Goal: Information Seeking & Learning: Find specific fact

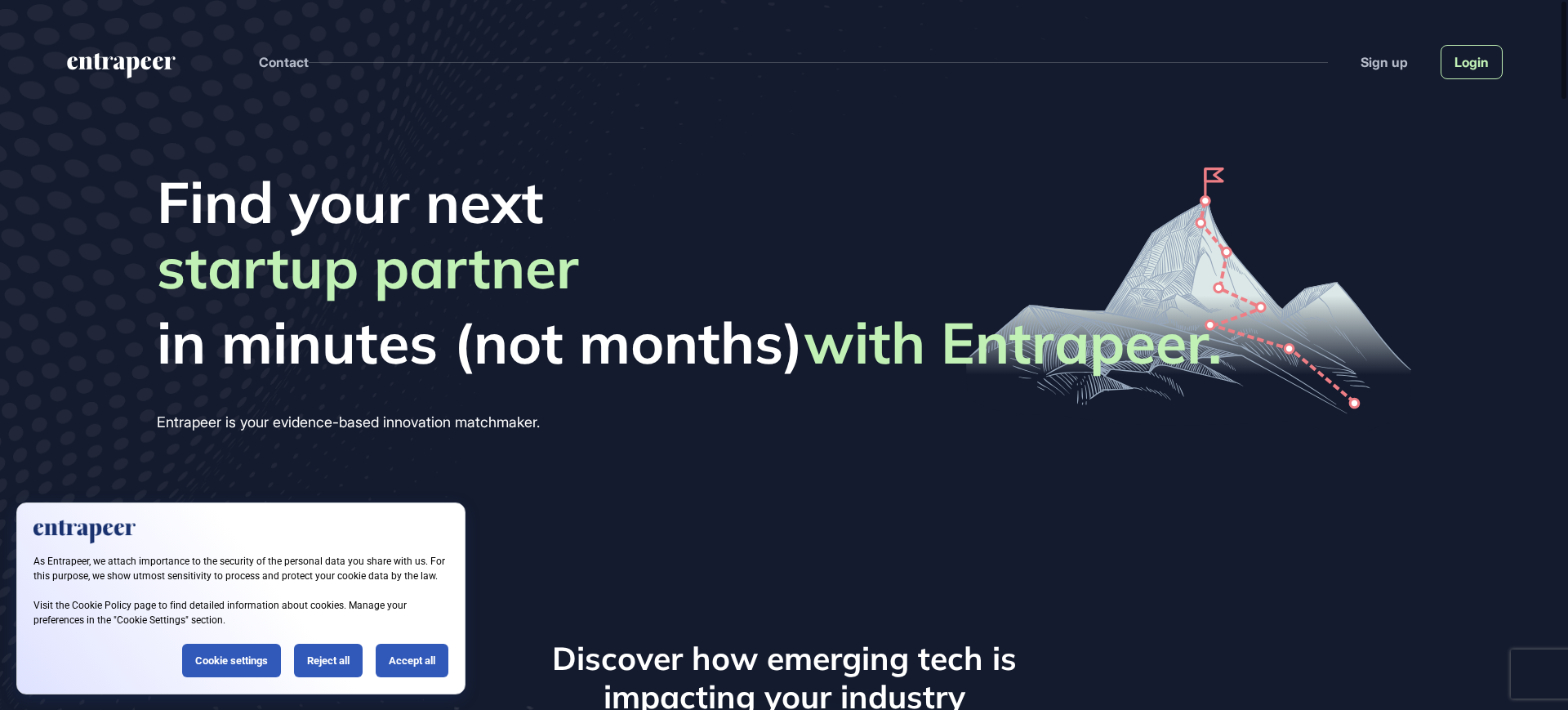
click at [1484, 48] on link "Login" at bounding box center [1472, 62] width 62 height 34
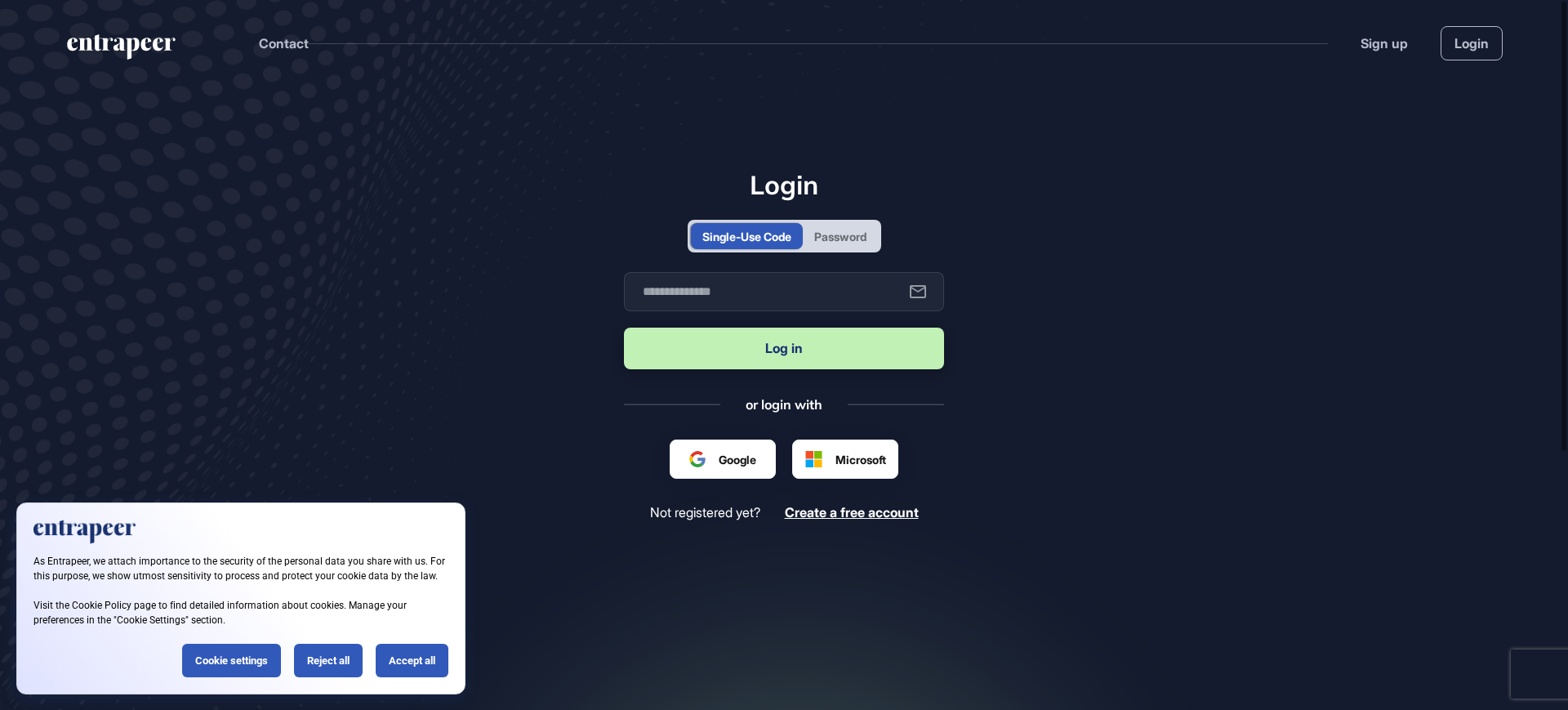
click at [854, 228] on div "Password" at bounding box center [841, 236] width 52 height 17
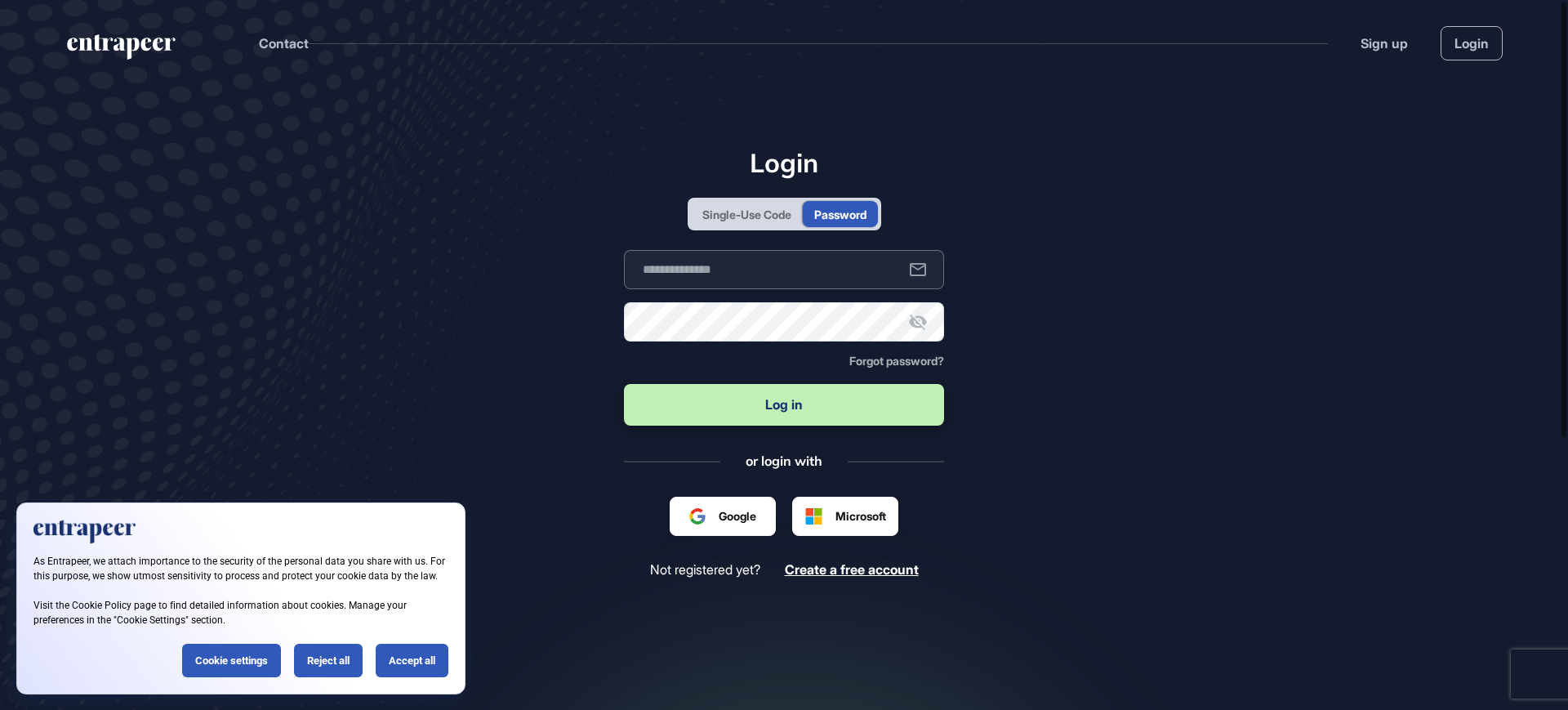
click at [808, 277] on input "text" at bounding box center [784, 269] width 320 height 39
drag, startPoint x: 884, startPoint y: 272, endPoint x: 420, endPoint y: 260, distance: 464.2
click at [420, 260] on main "Login Single-Use Code Password Business email ********* Password Forgot passwor…" at bounding box center [784, 434] width 1568 height 696
type input "**********"
click at [624, 384] on button "Log in" at bounding box center [784, 405] width 320 height 42
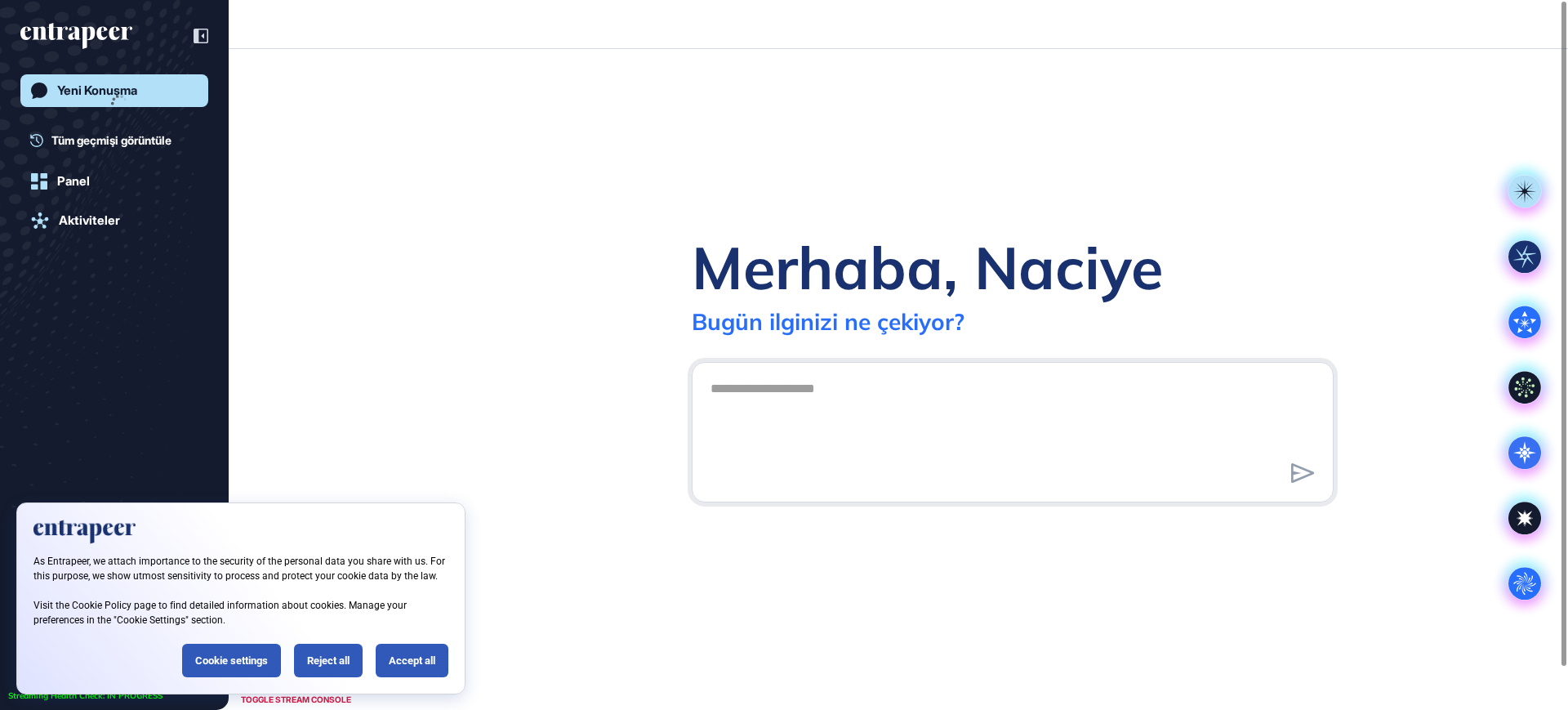
scroll to position [1, 1]
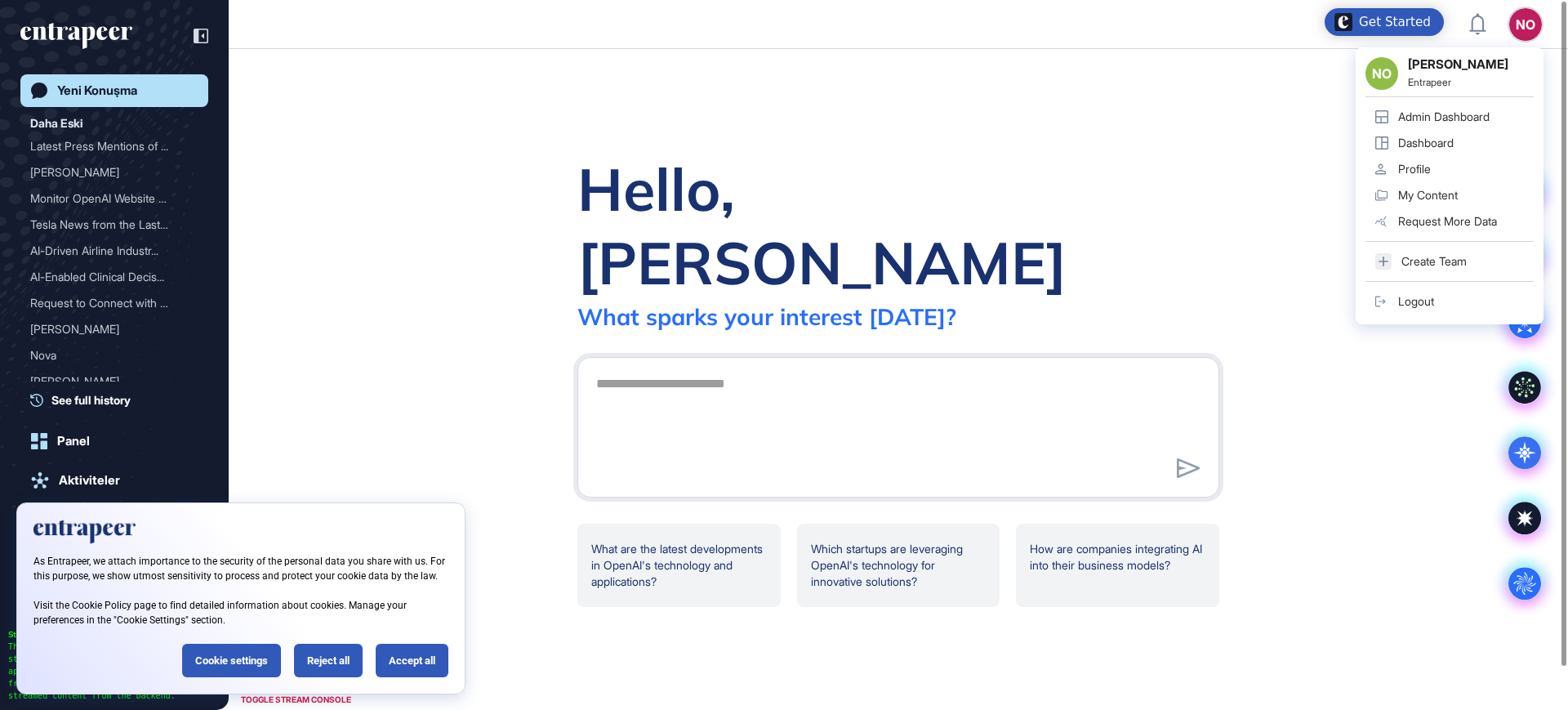
click at [1457, 111] on div "Admin Dashboard" at bounding box center [1444, 117] width 92 height 13
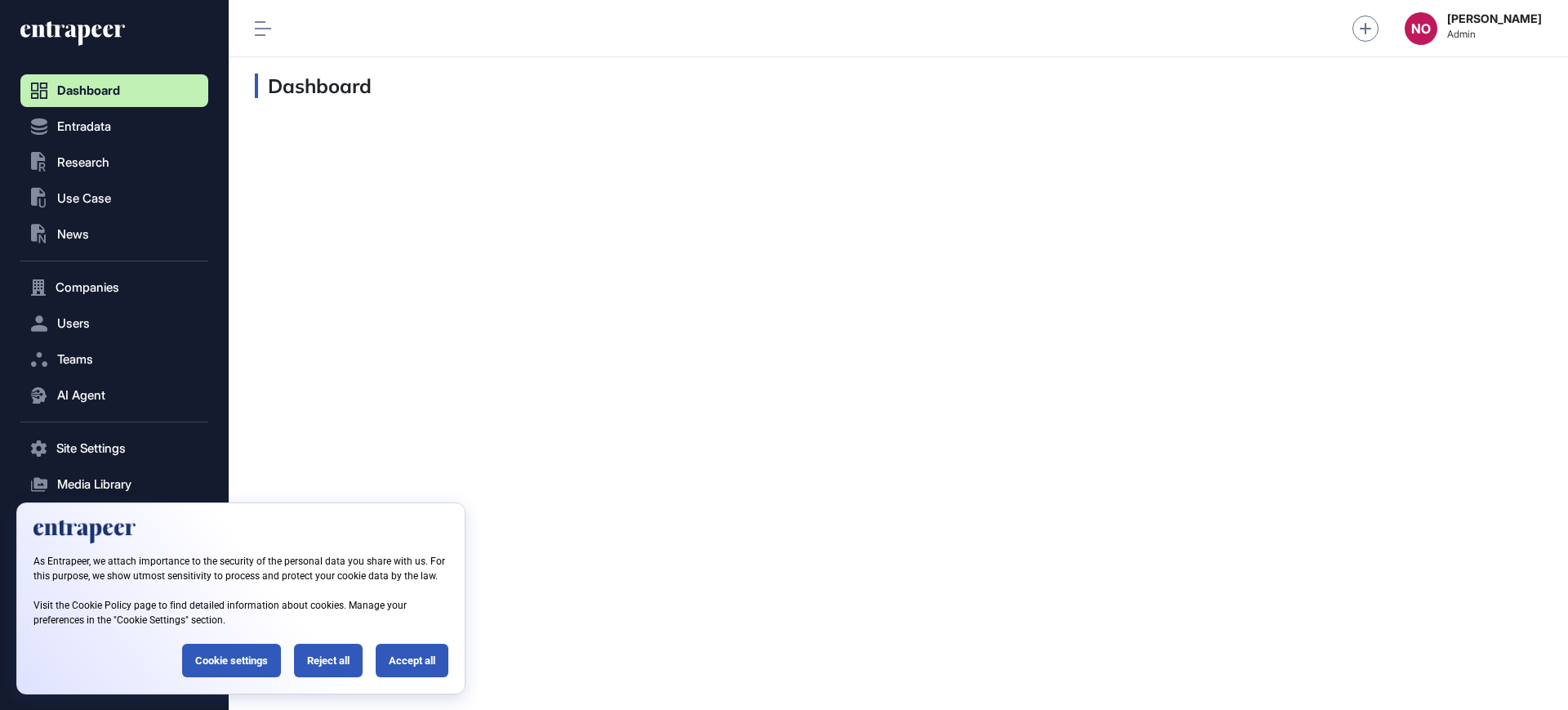
scroll to position [1, 1]
click at [69, 160] on span "Research" at bounding box center [84, 163] width 52 height 13
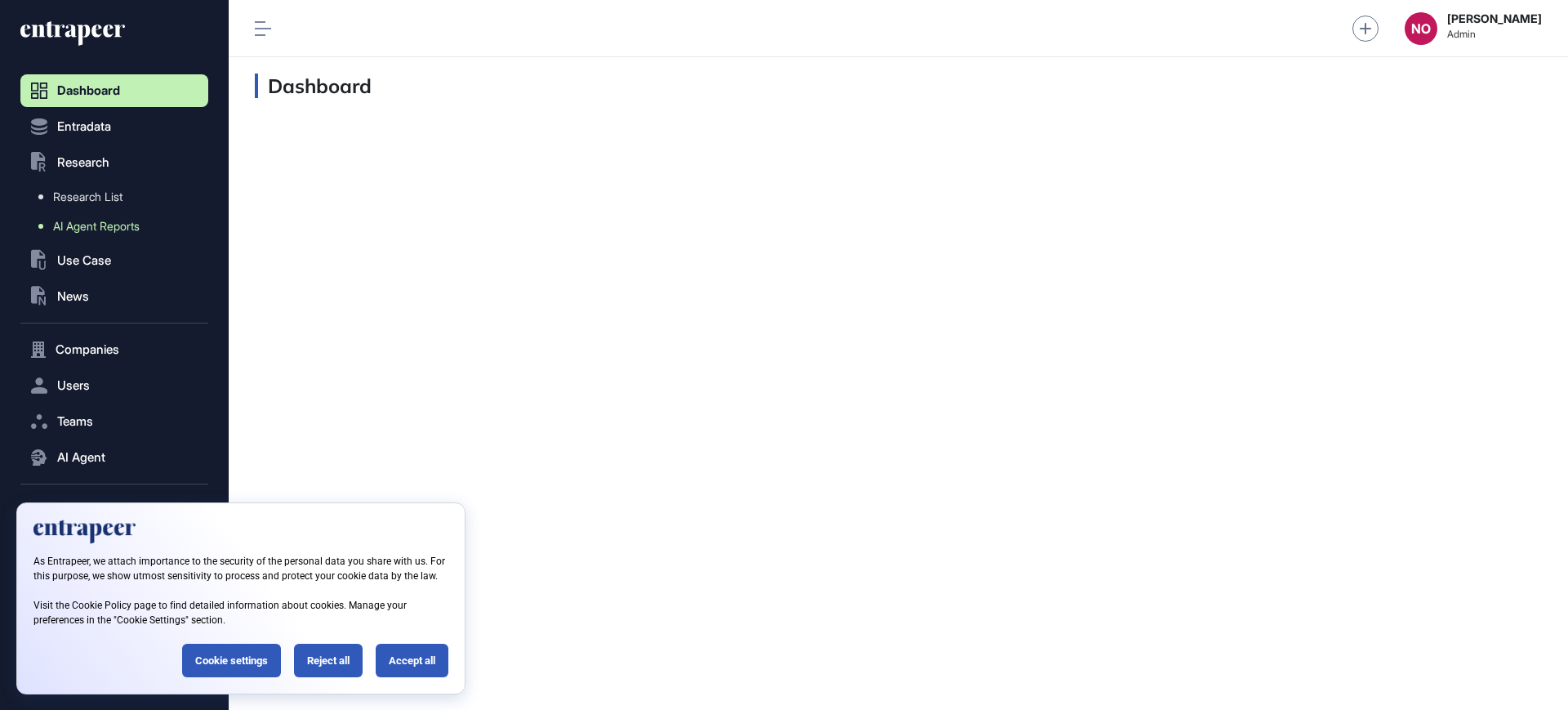
click at [90, 223] on span "AI Agent Reports" at bounding box center [97, 226] width 87 height 13
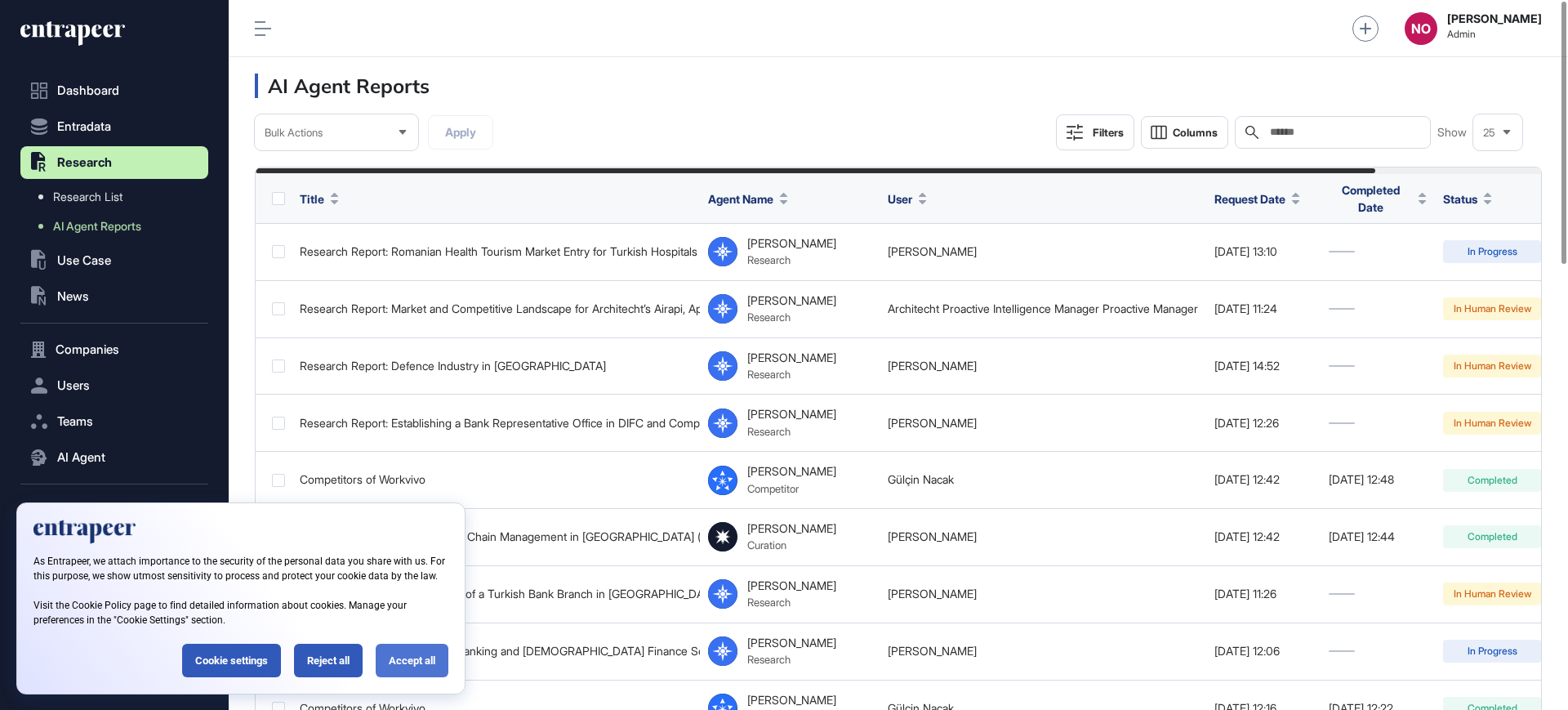
click at [382, 660] on div "Accept all" at bounding box center [412, 660] width 73 height 34
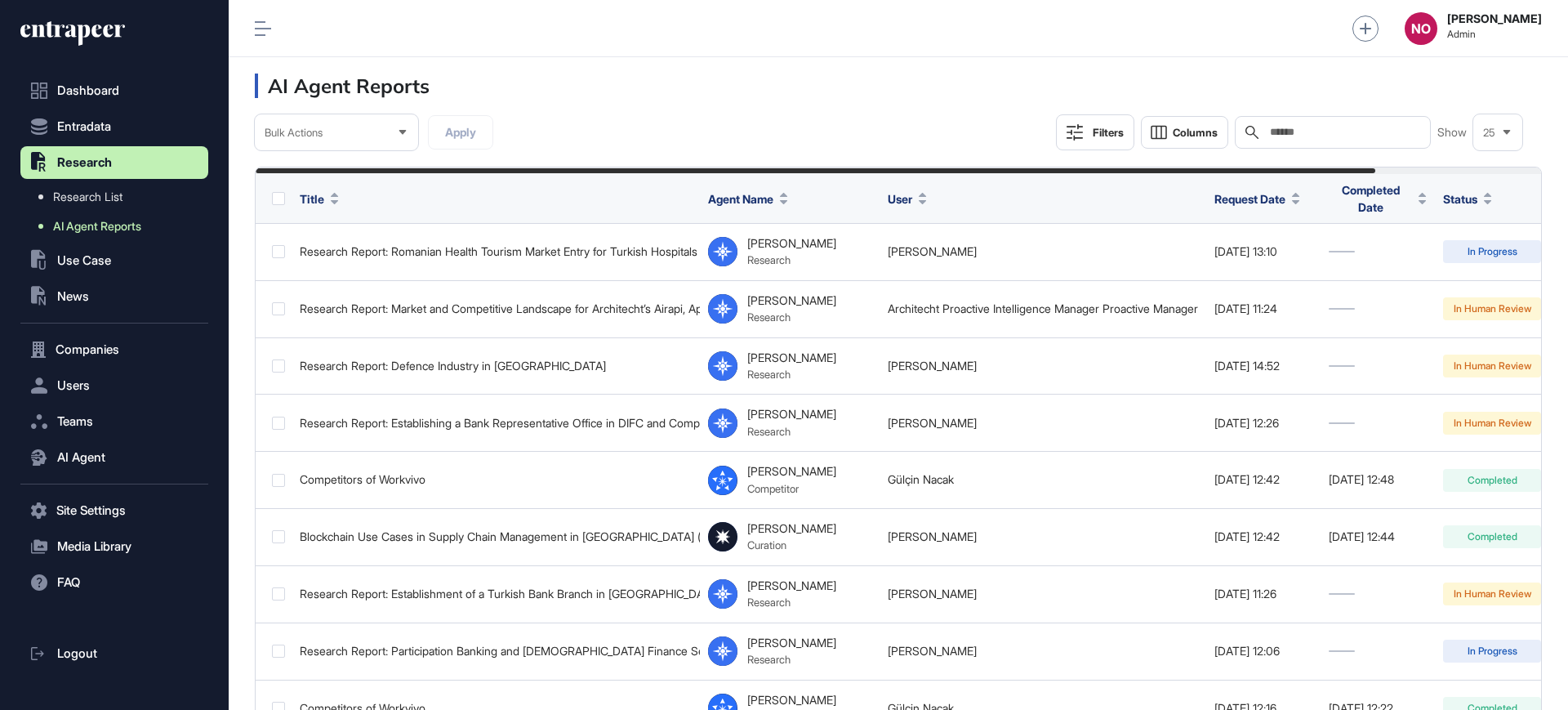
click at [105, 222] on span "AI Agent Reports" at bounding box center [97, 226] width 88 height 13
click at [73, 379] on span "Users" at bounding box center [74, 386] width 33 height 13
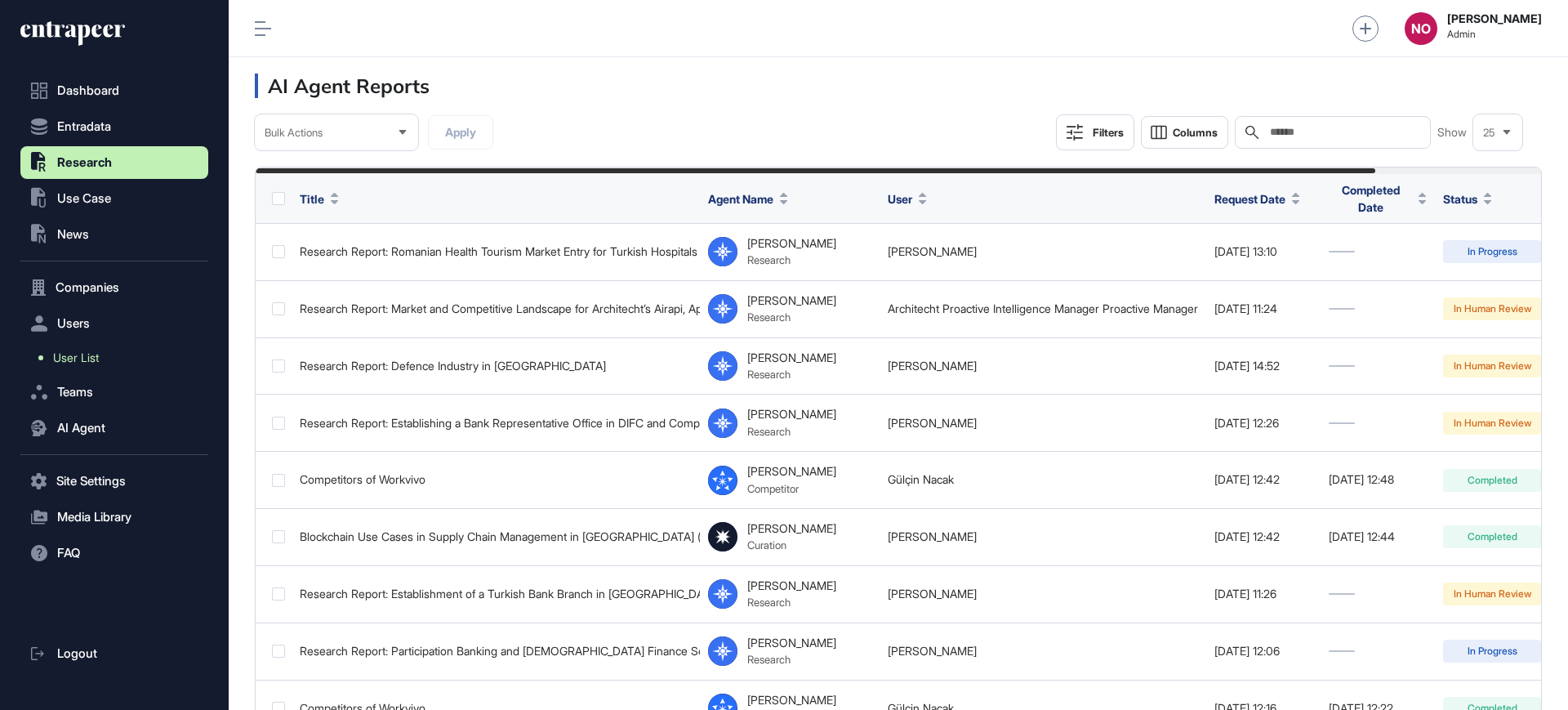
click at [119, 360] on link "User List" at bounding box center [118, 358] width 179 height 29
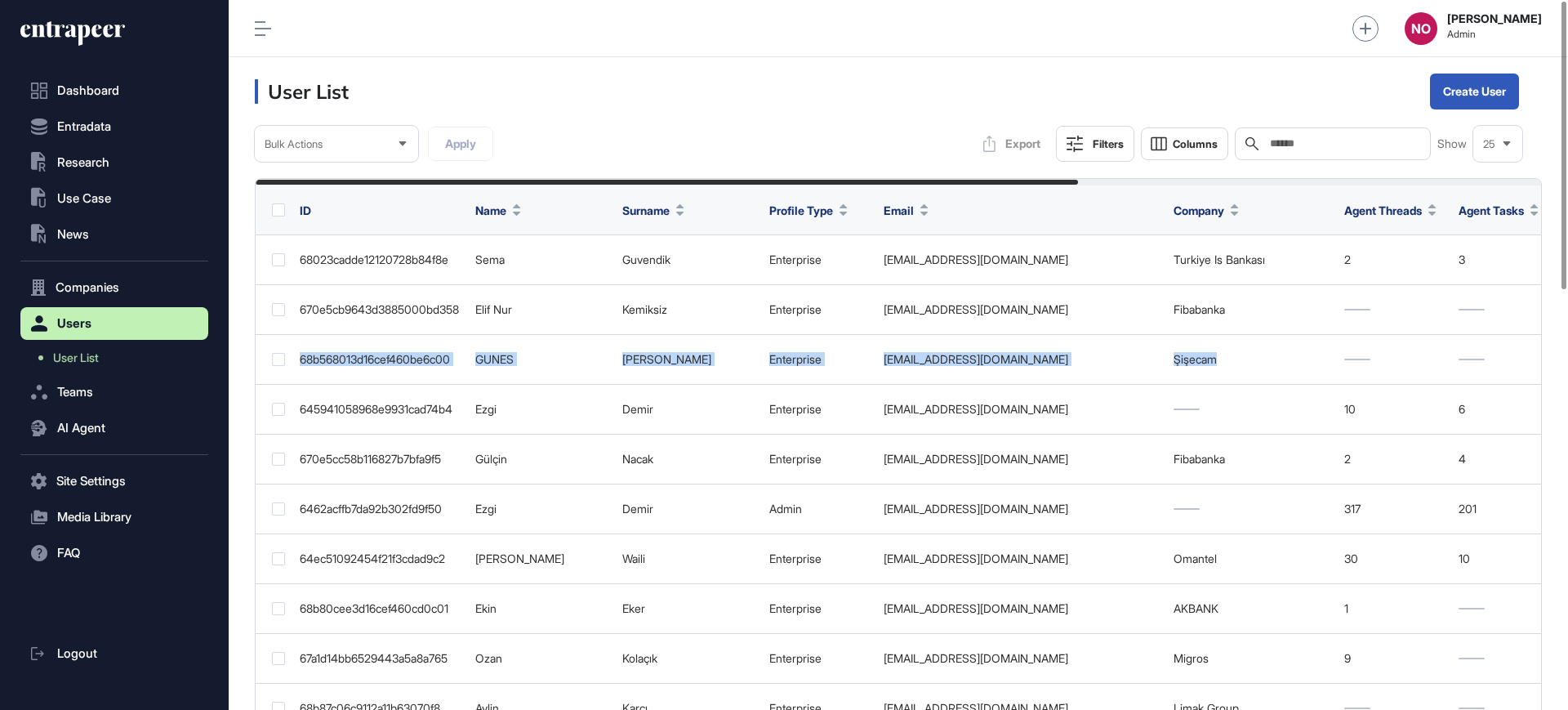
drag, startPoint x: 1568, startPoint y: 323, endPoint x: 1568, endPoint y: 370, distance: 47.0
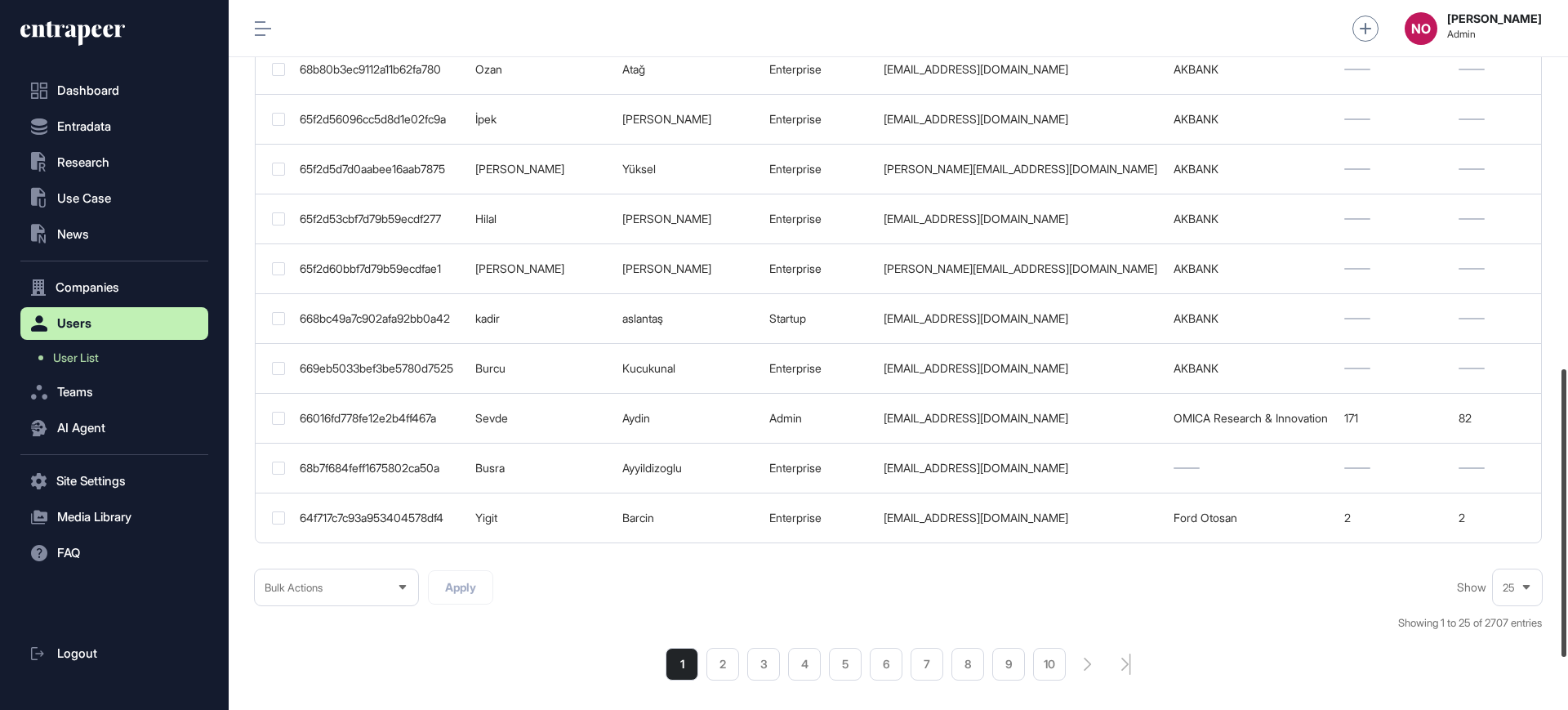
scroll to position [947, 0]
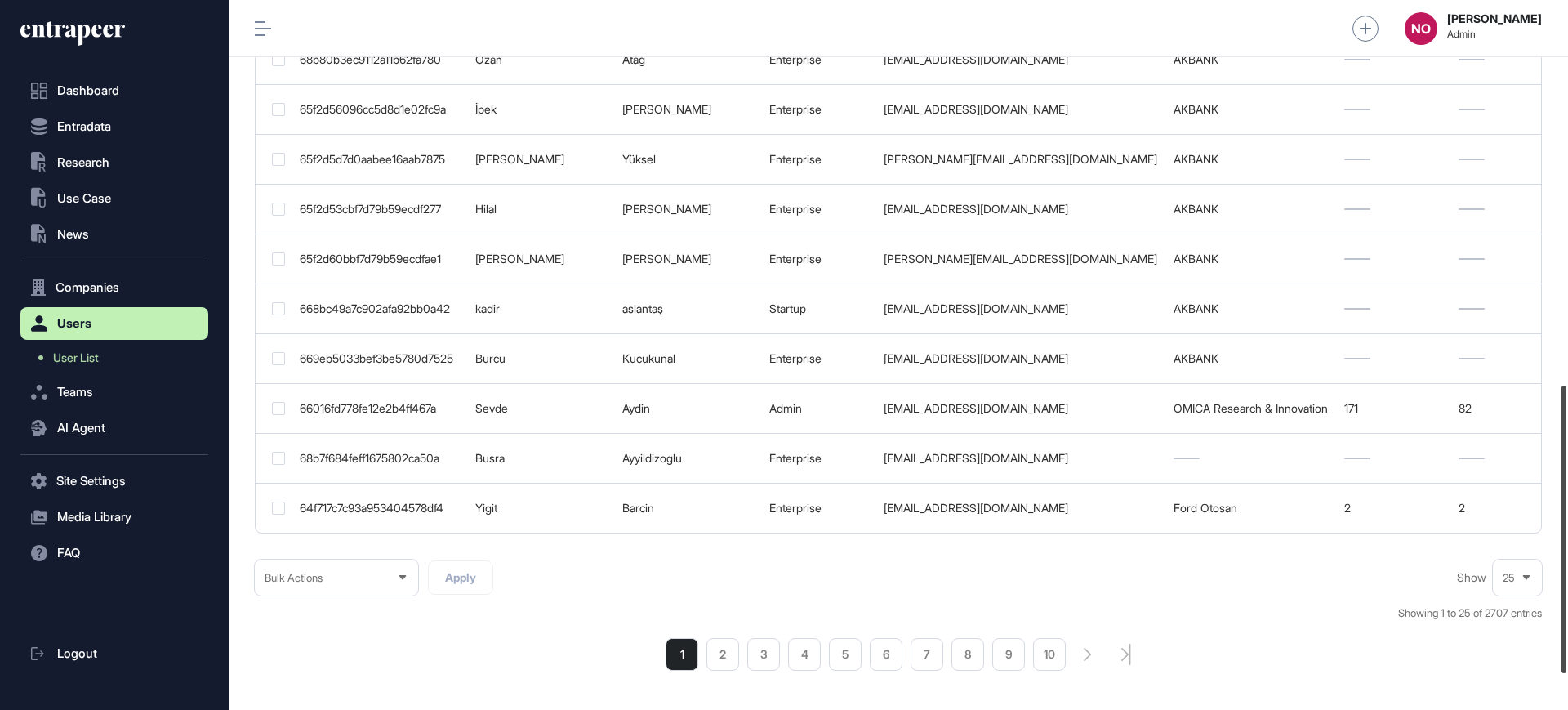
drag, startPoint x: 1568, startPoint y: 226, endPoint x: 1530, endPoint y: 610, distance: 385.9
click at [1530, 610] on div "Admin Dashboard Dashboard Profile My Content Request More Data NO [PERSON_NAME]…" at bounding box center [898, 355] width 1340 height 710
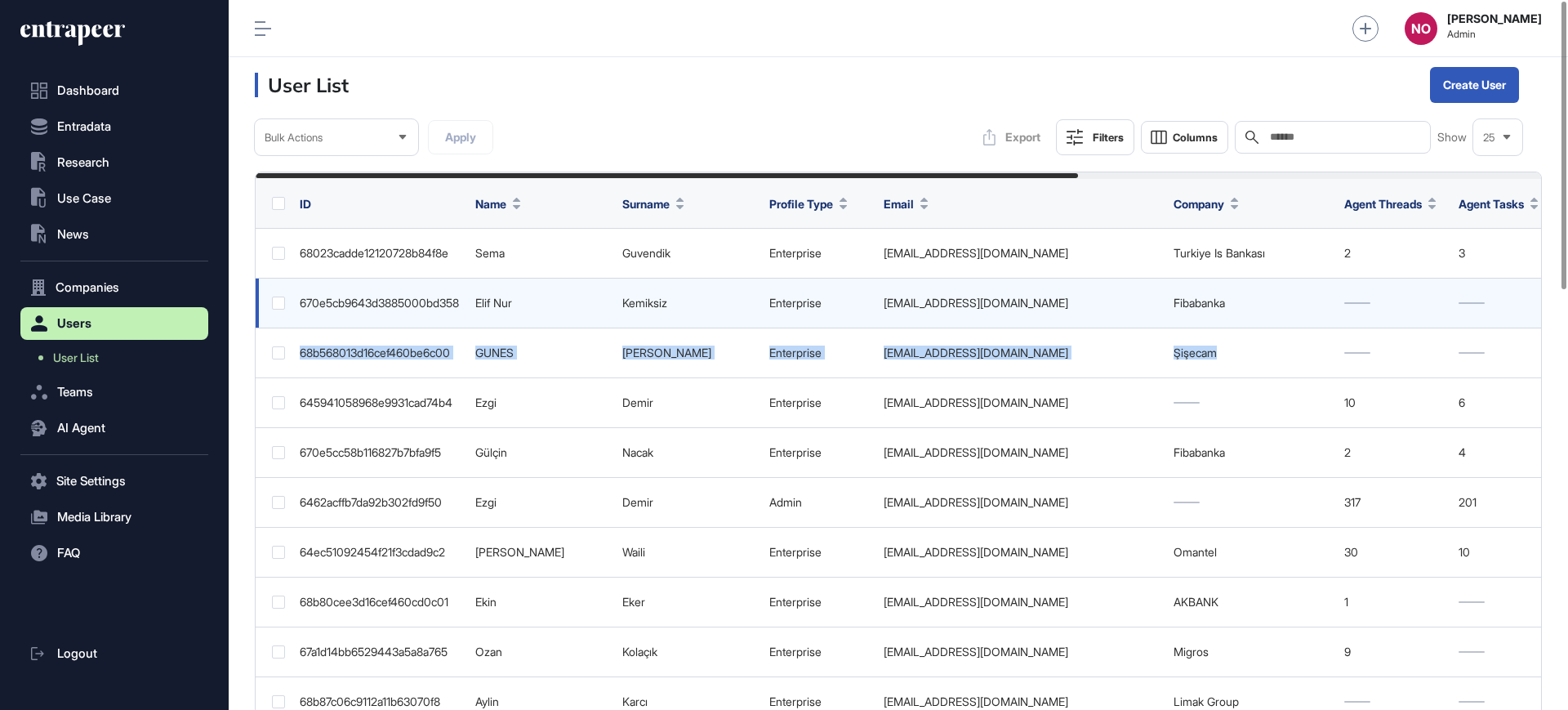
scroll to position [0, 0]
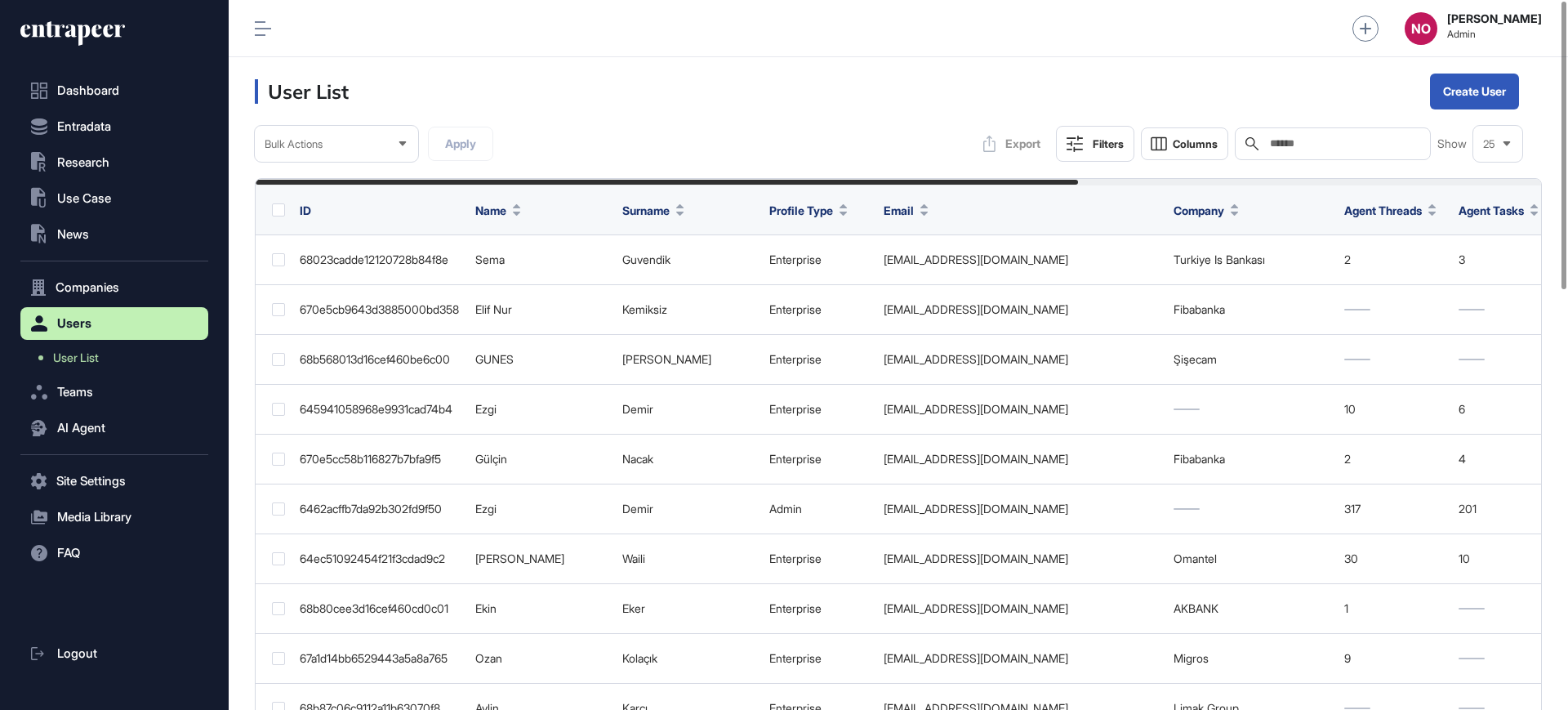
click at [1381, 142] on input "text" at bounding box center [1344, 144] width 152 height 13
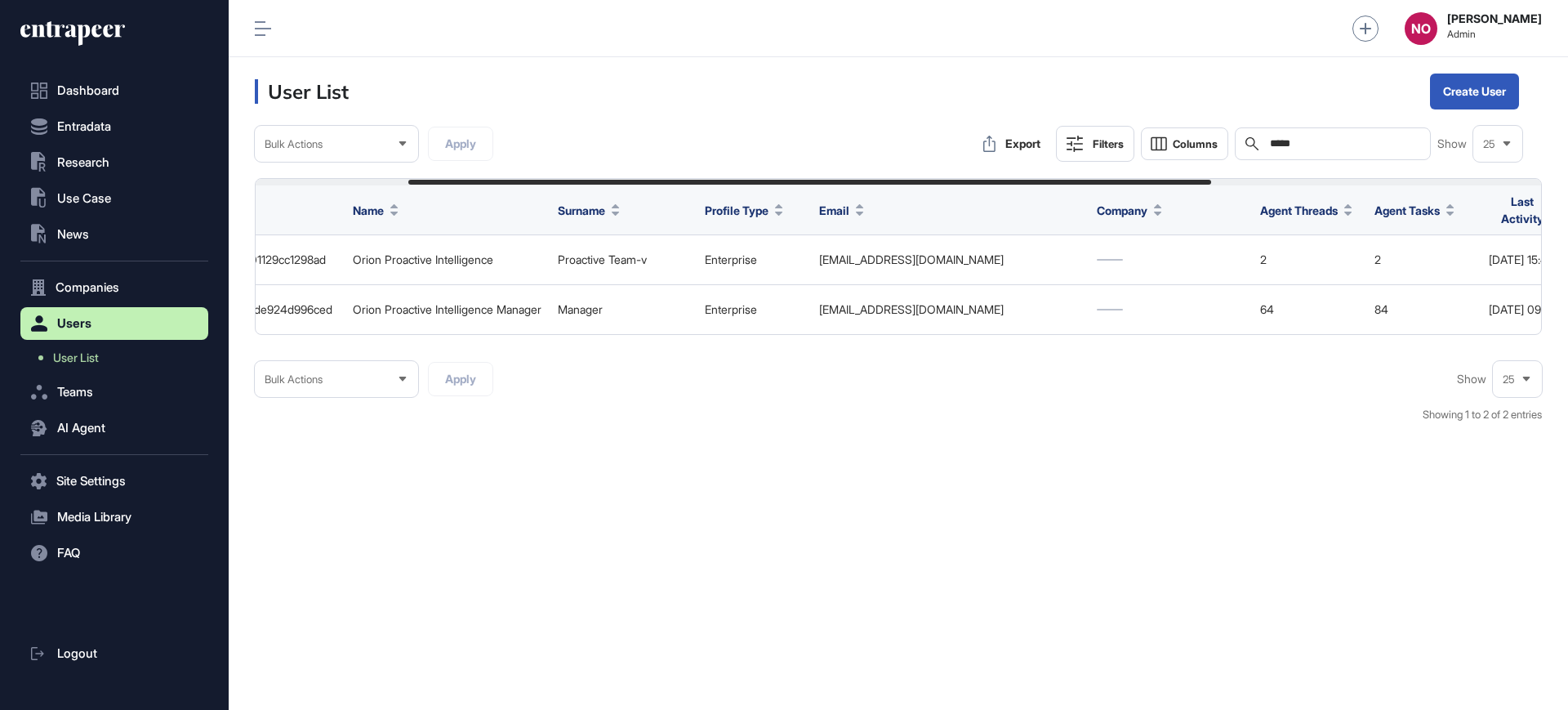
scroll to position [0, 772]
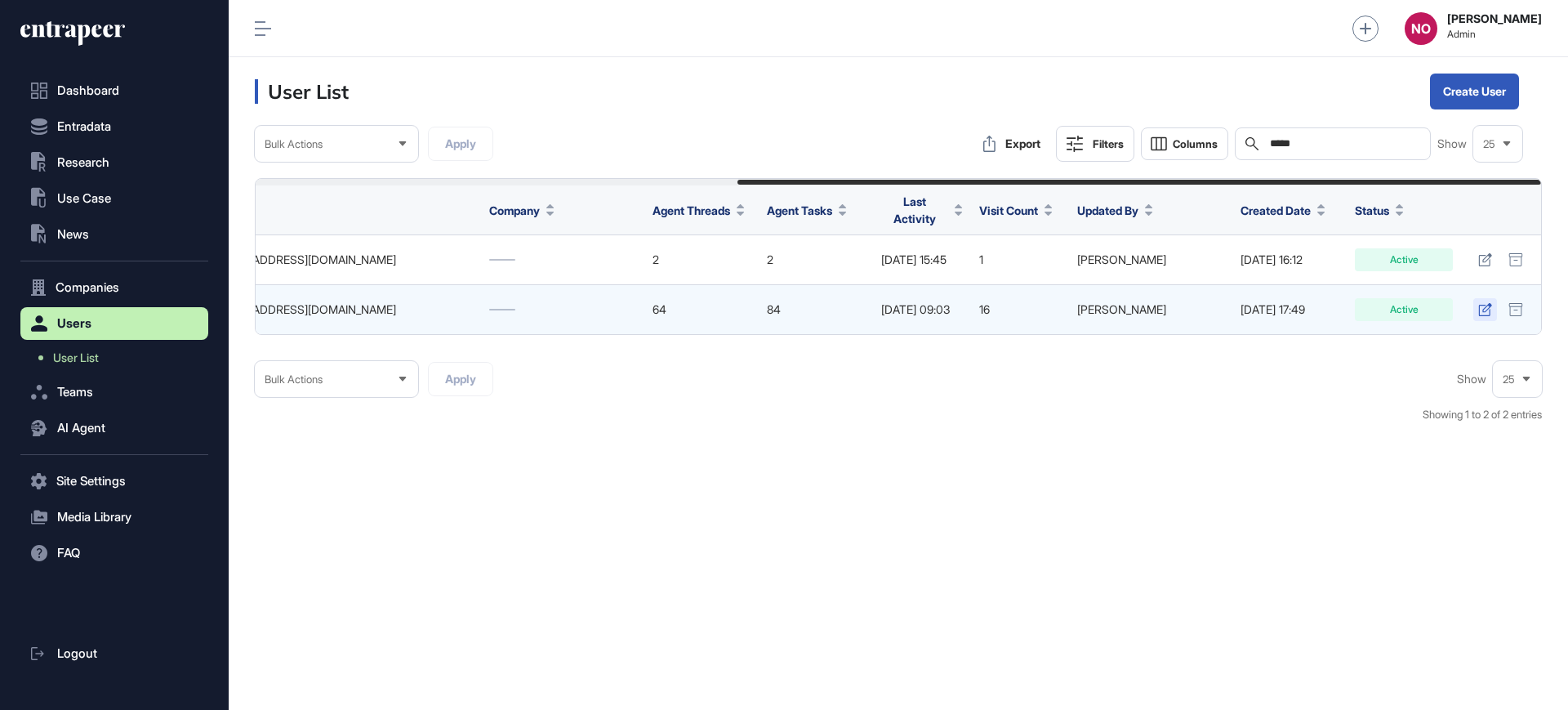
type input "*****"
click at [1489, 303] on icon at bounding box center [1485, 310] width 14 height 13
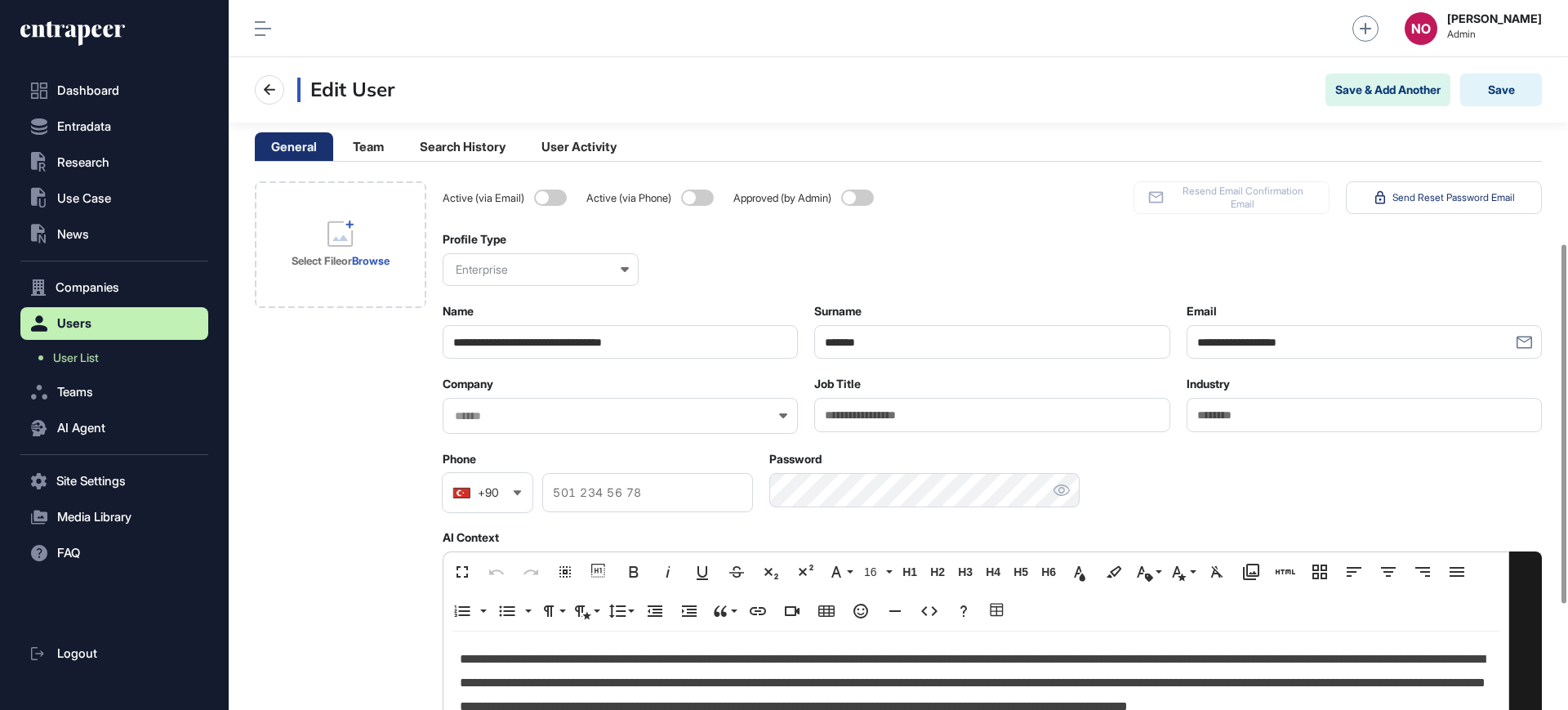
scroll to position [621, 0]
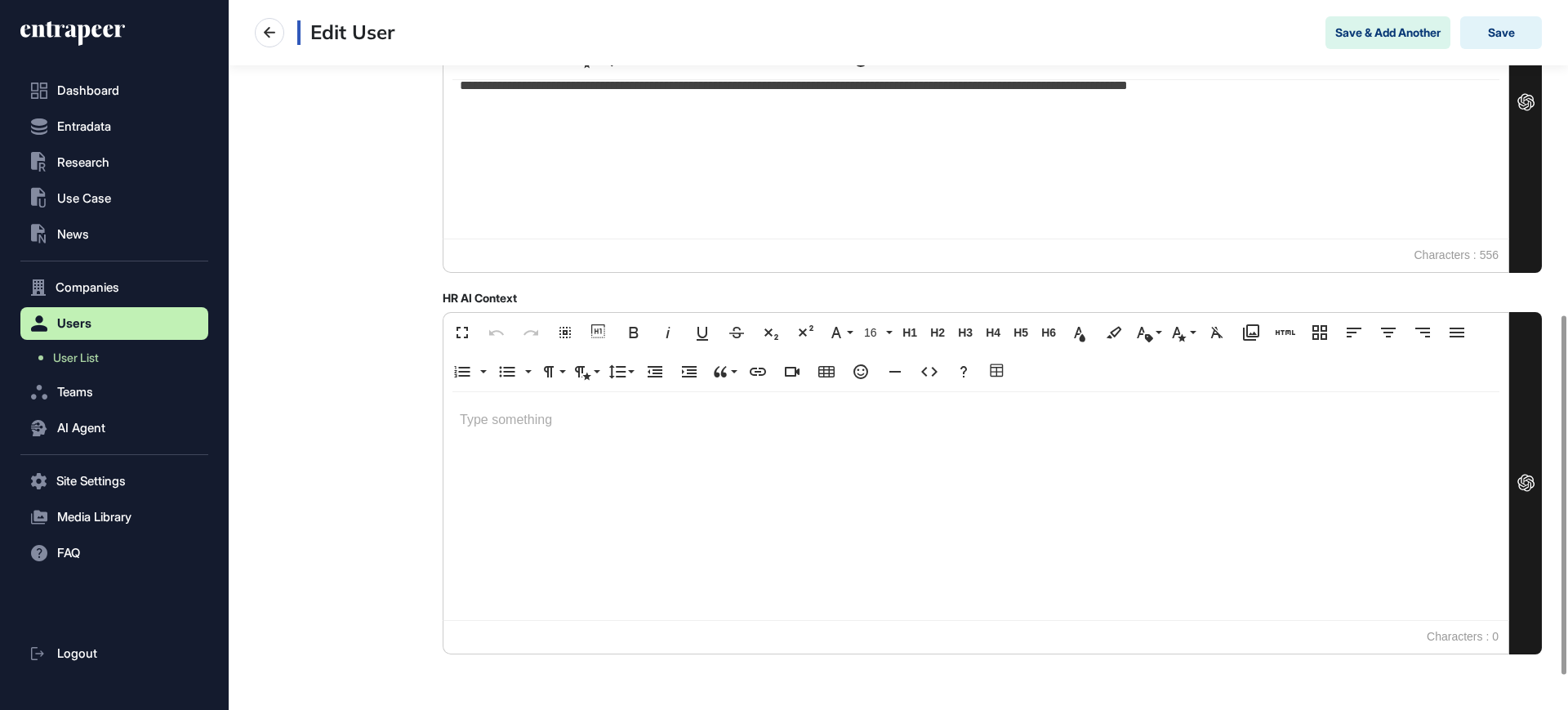
click at [785, 111] on p "**********" at bounding box center [976, 74] width 1033 height 94
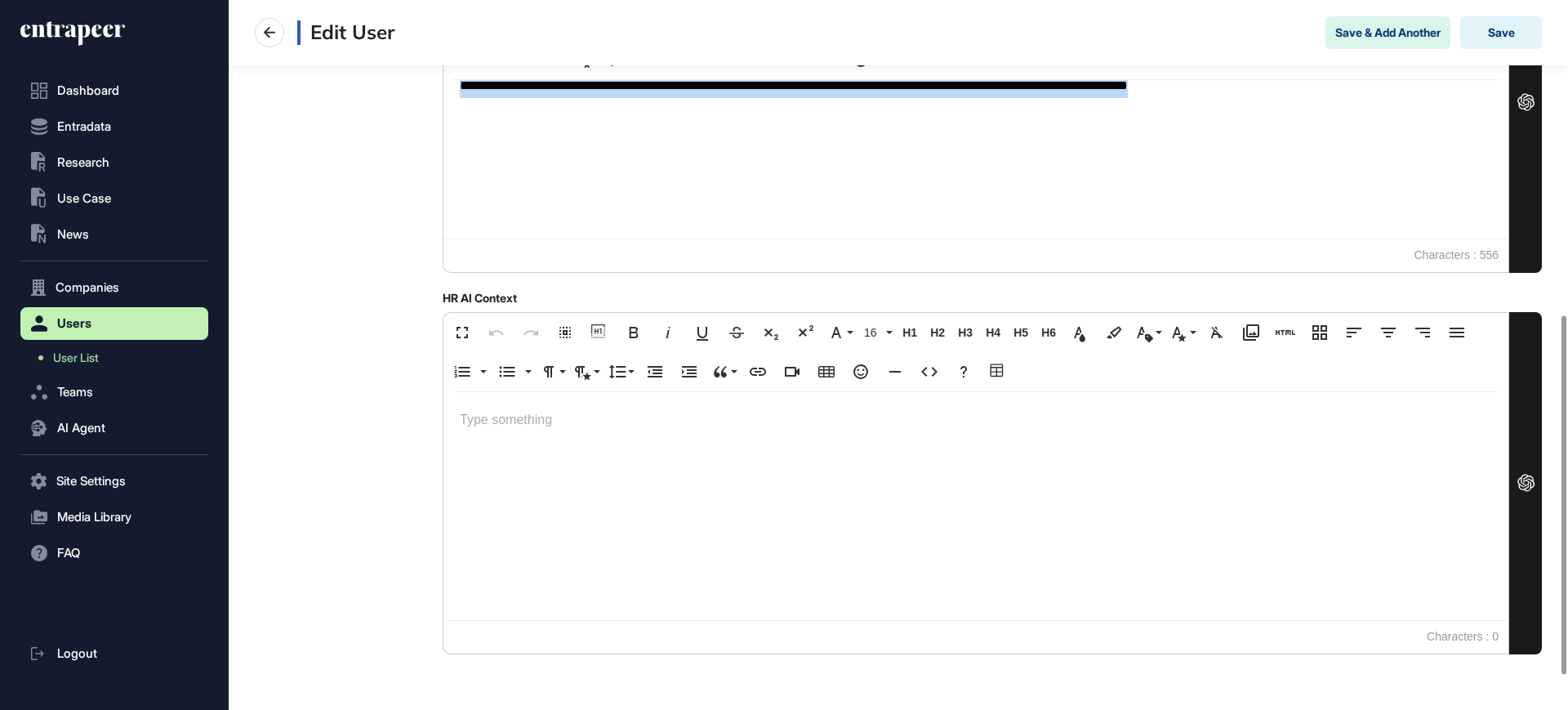
copy p "**********"
click at [89, 174] on button ".st0{fill:currentColor} Research" at bounding box center [114, 163] width 188 height 33
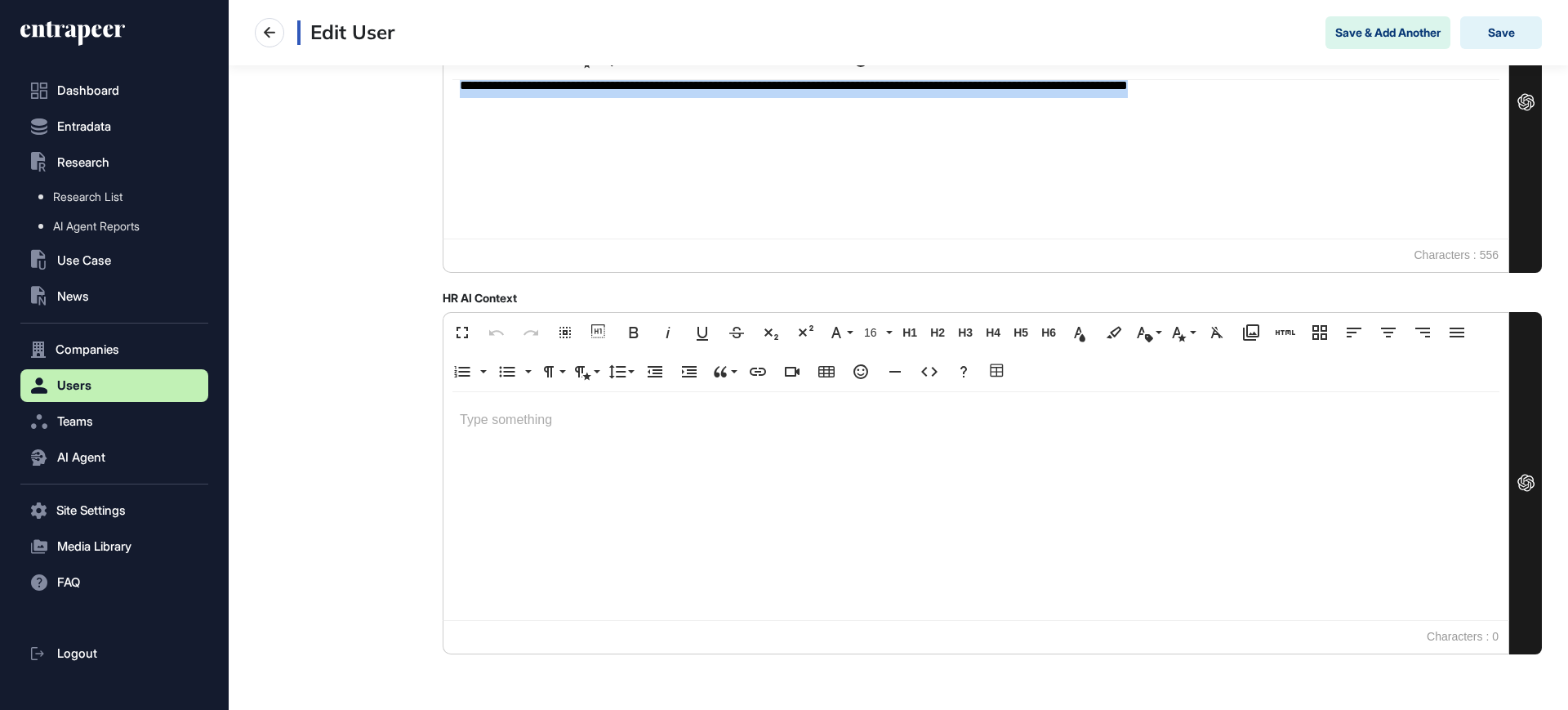
click at [103, 224] on span "AI Agent Reports" at bounding box center [97, 226] width 87 height 13
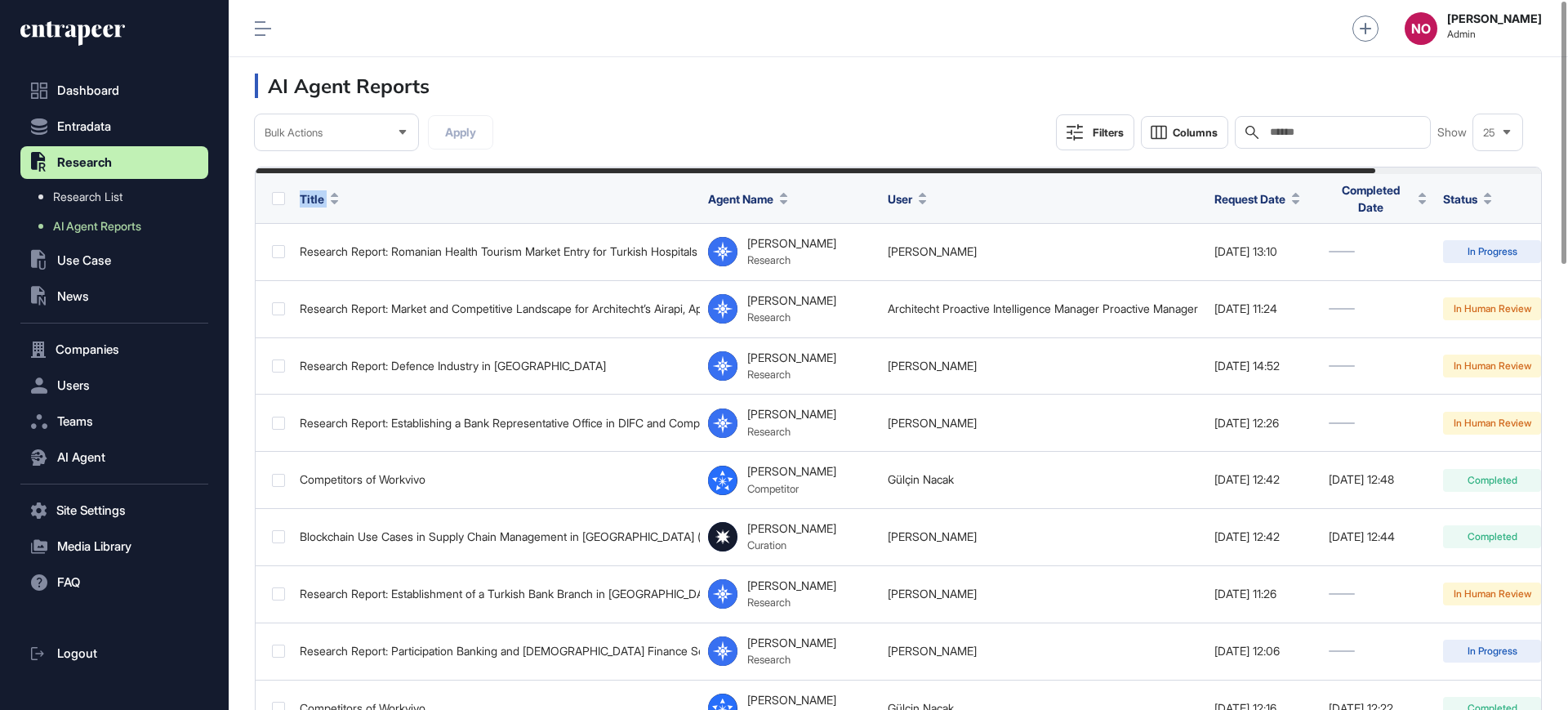
drag, startPoint x: 1053, startPoint y: 169, endPoint x: 459, endPoint y: 179, distance: 594.1
click at [758, 107] on header "AI Agent Reports" at bounding box center [898, 86] width 1340 height 57
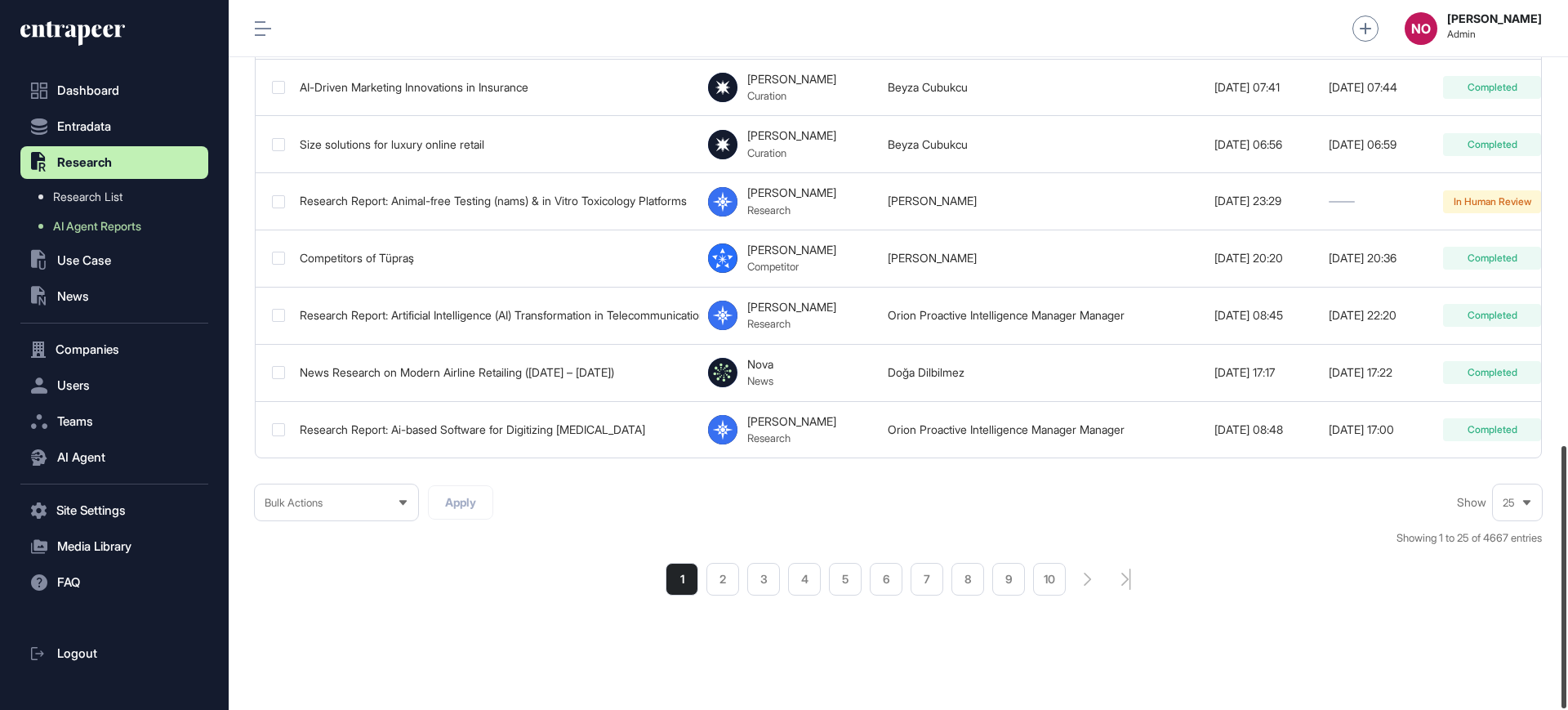
scroll to position [1203, 0]
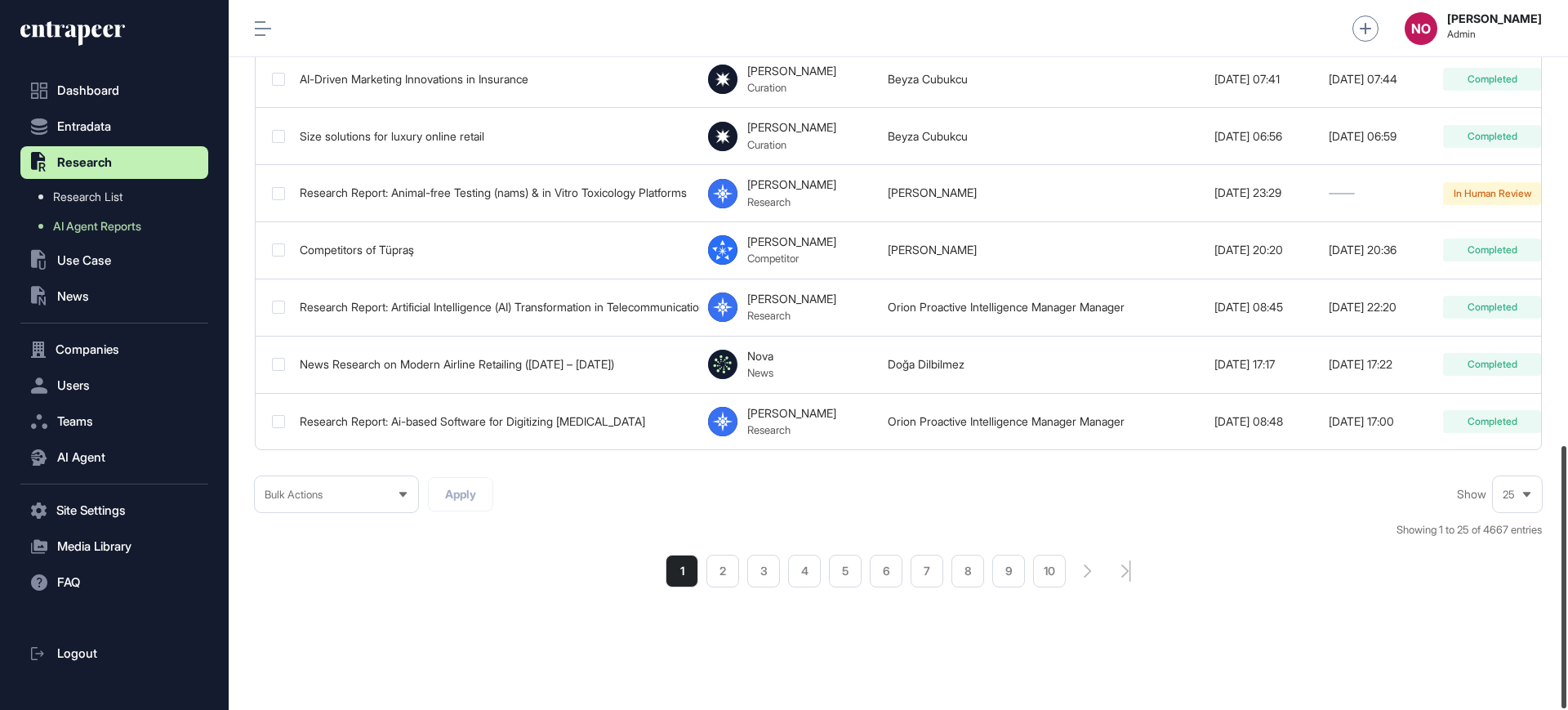
drag, startPoint x: 1568, startPoint y: 120, endPoint x: 1568, endPoint y: 570, distance: 450.0
click at [1567, 570] on div at bounding box center [1565, 577] width 5 height 262
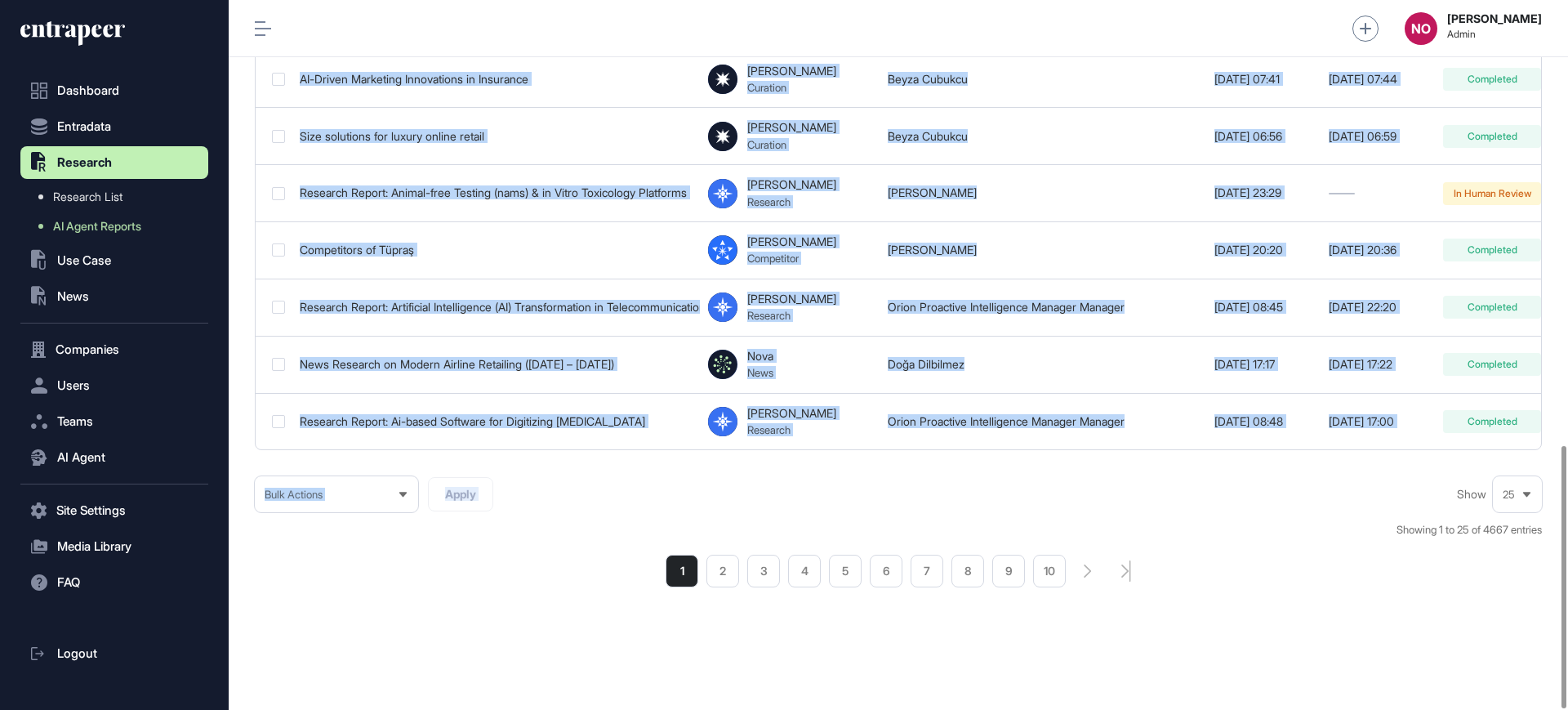
drag, startPoint x: 1335, startPoint y: 452, endPoint x: 1453, endPoint y: 450, distance: 118.0
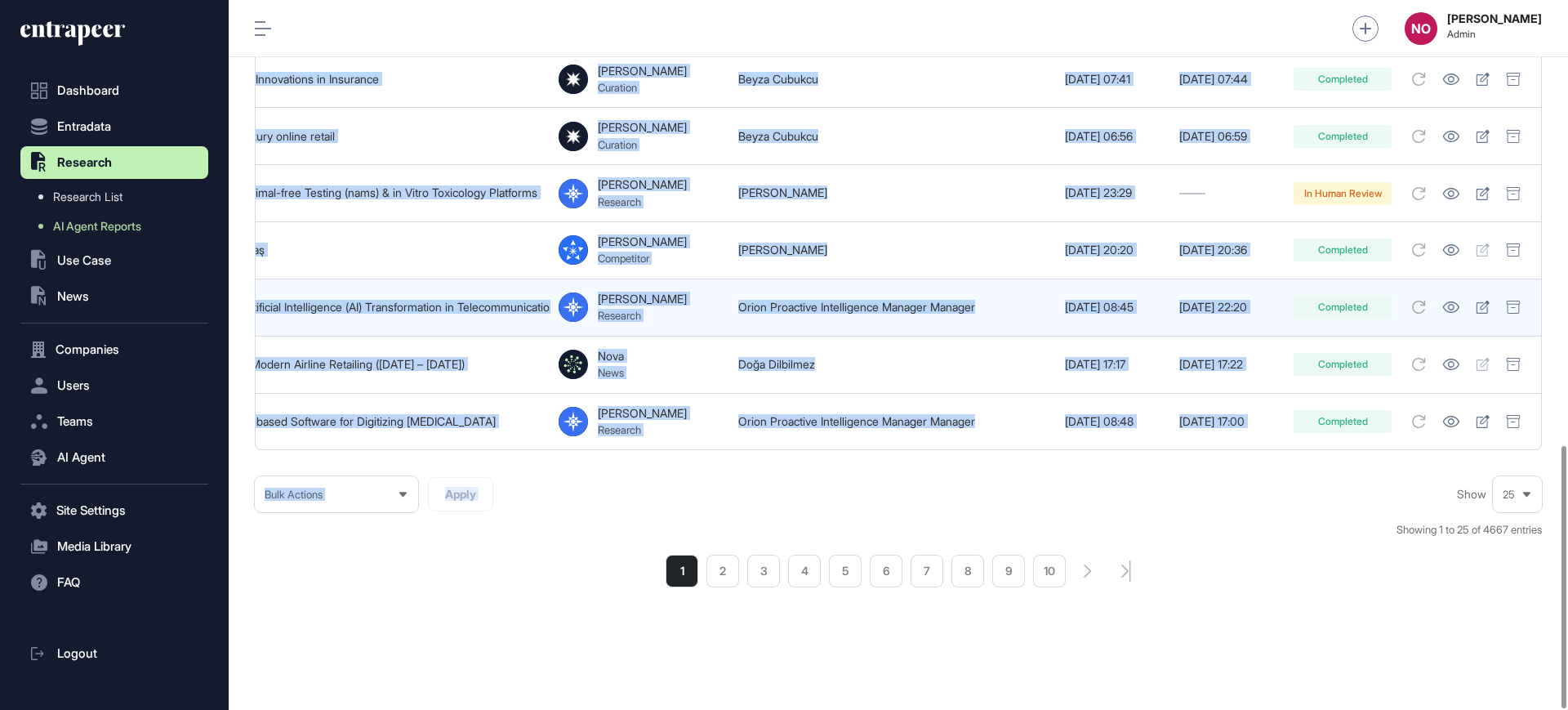
scroll to position [0, 190]
click at [1484, 301] on icon at bounding box center [1483, 307] width 14 height 13
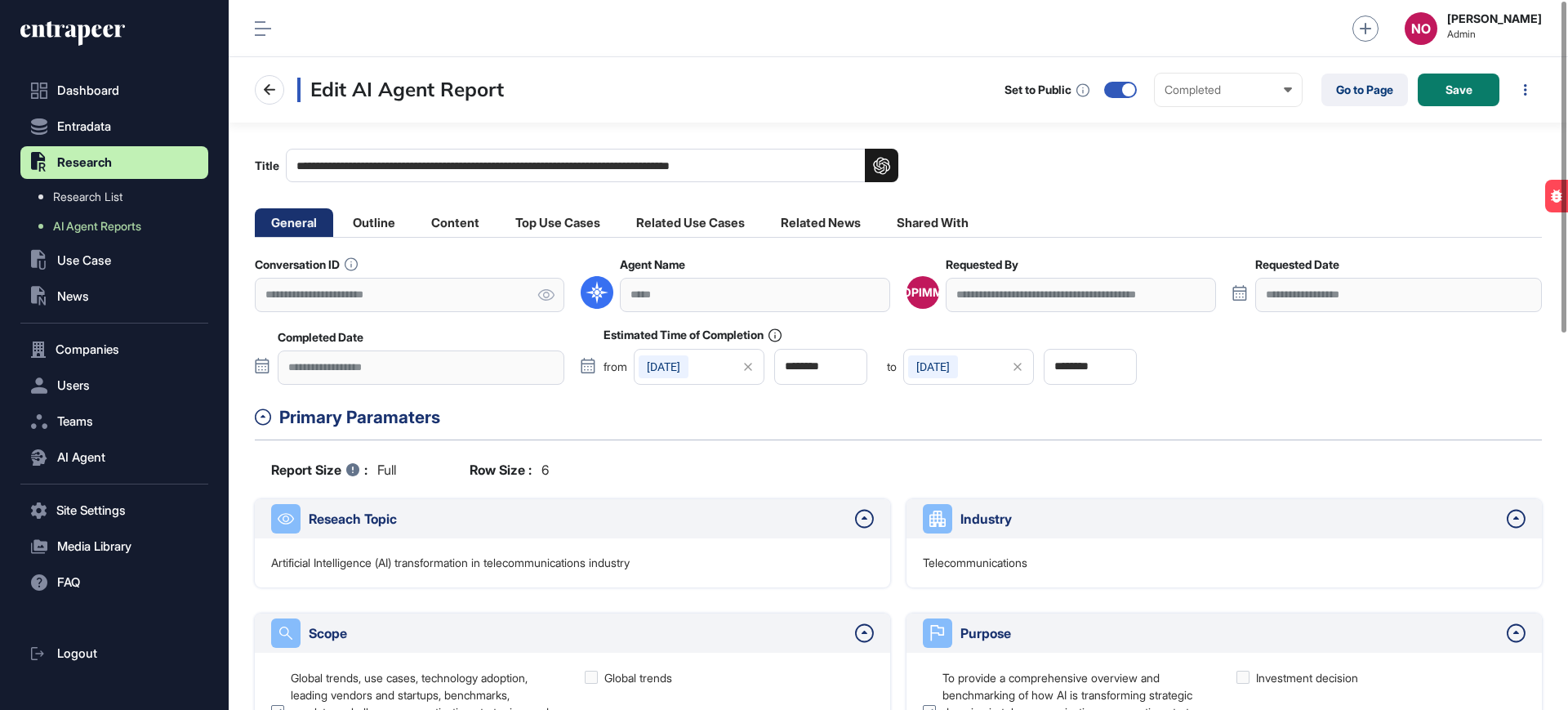
click at [540, 291] on icon at bounding box center [546, 295] width 16 height 11
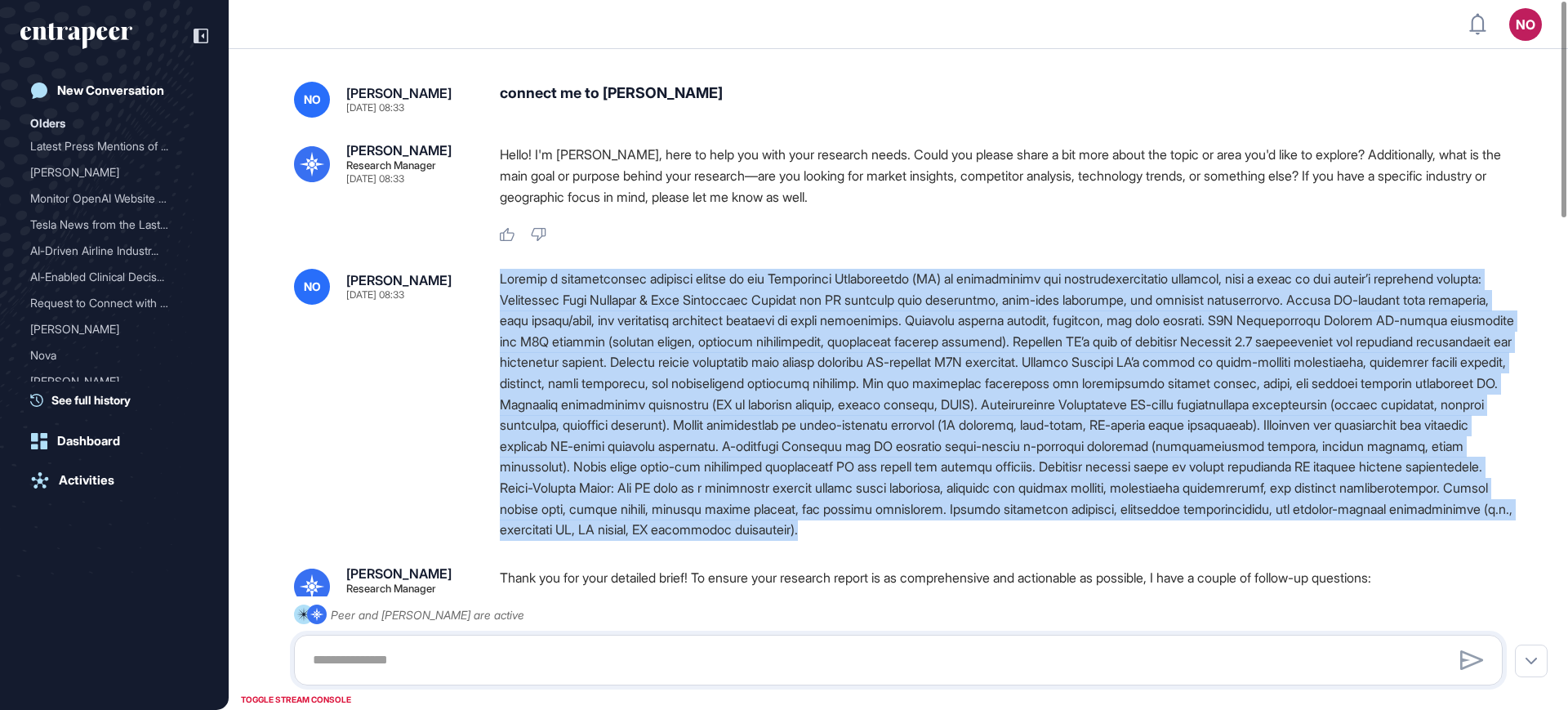
drag, startPoint x: 489, startPoint y: 278, endPoint x: 622, endPoint y: 545, distance: 298.3
click at [622, 540] on div "NO [PERSON_NAME] [DATE] 08:33" at bounding box center [898, 405] width 1209 height 272
copy div "Loremip d sitametconsec adipisci elitse do eiu Temporinci Utlaboreetdo (MA) al …"
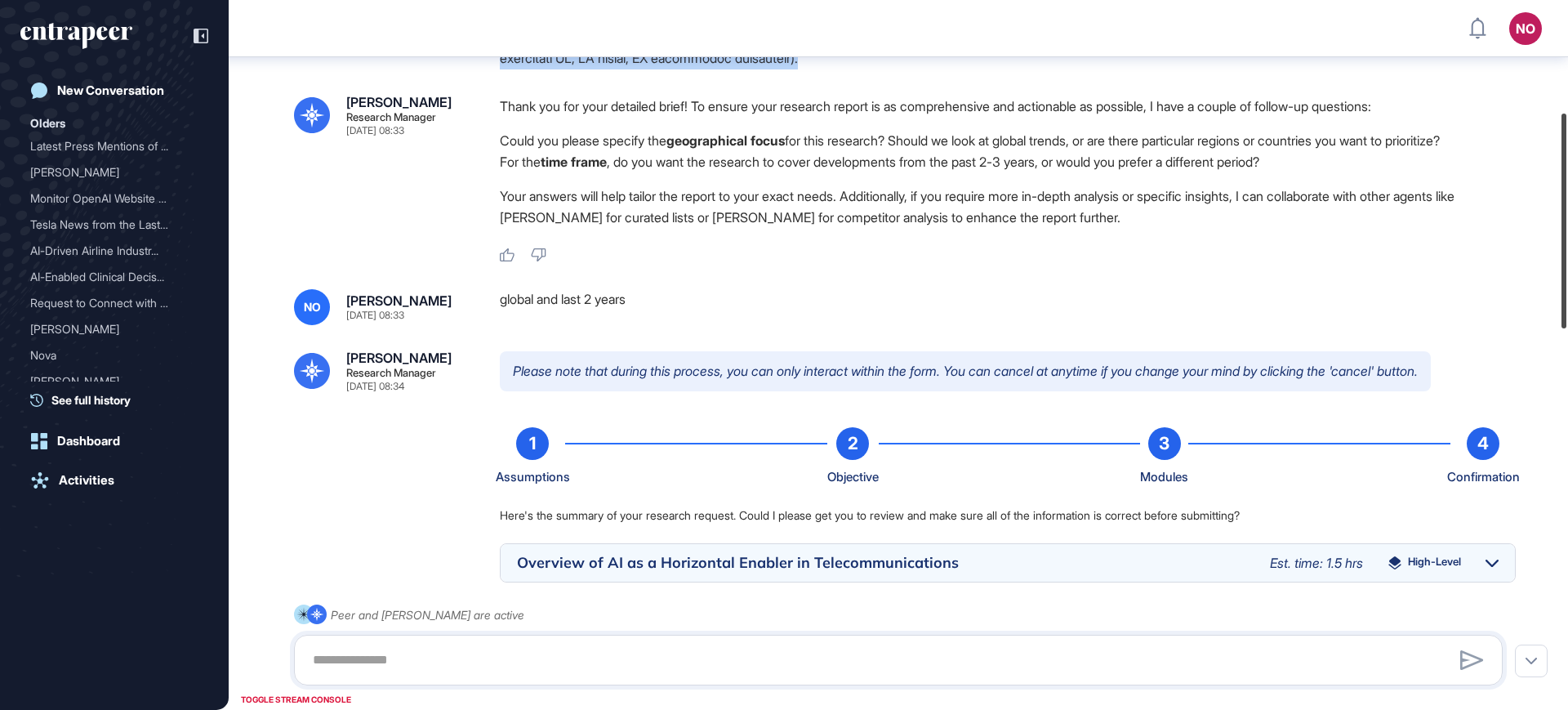
scroll to position [504, 0]
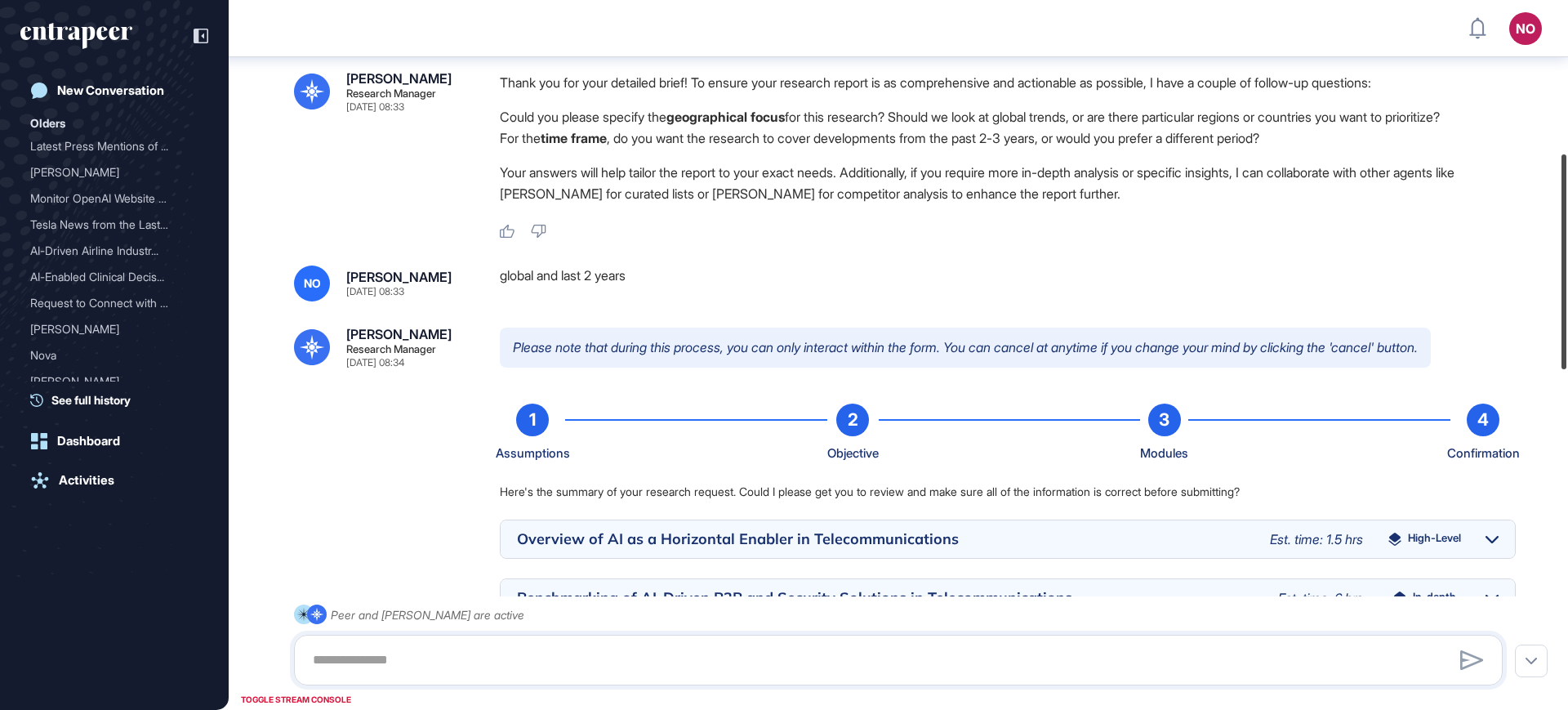
drag, startPoint x: 1568, startPoint y: 143, endPoint x: 1568, endPoint y: 296, distance: 153.0
click at [1567, 296] on div at bounding box center [1565, 262] width 5 height 215
drag, startPoint x: 536, startPoint y: 301, endPoint x: 781, endPoint y: 312, distance: 245.2
click at [781, 301] on div "NO [PERSON_NAME] [DATE] 08:33 global and last 2 years" at bounding box center [898, 283] width 1209 height 36
copy div "global and last 2 years"
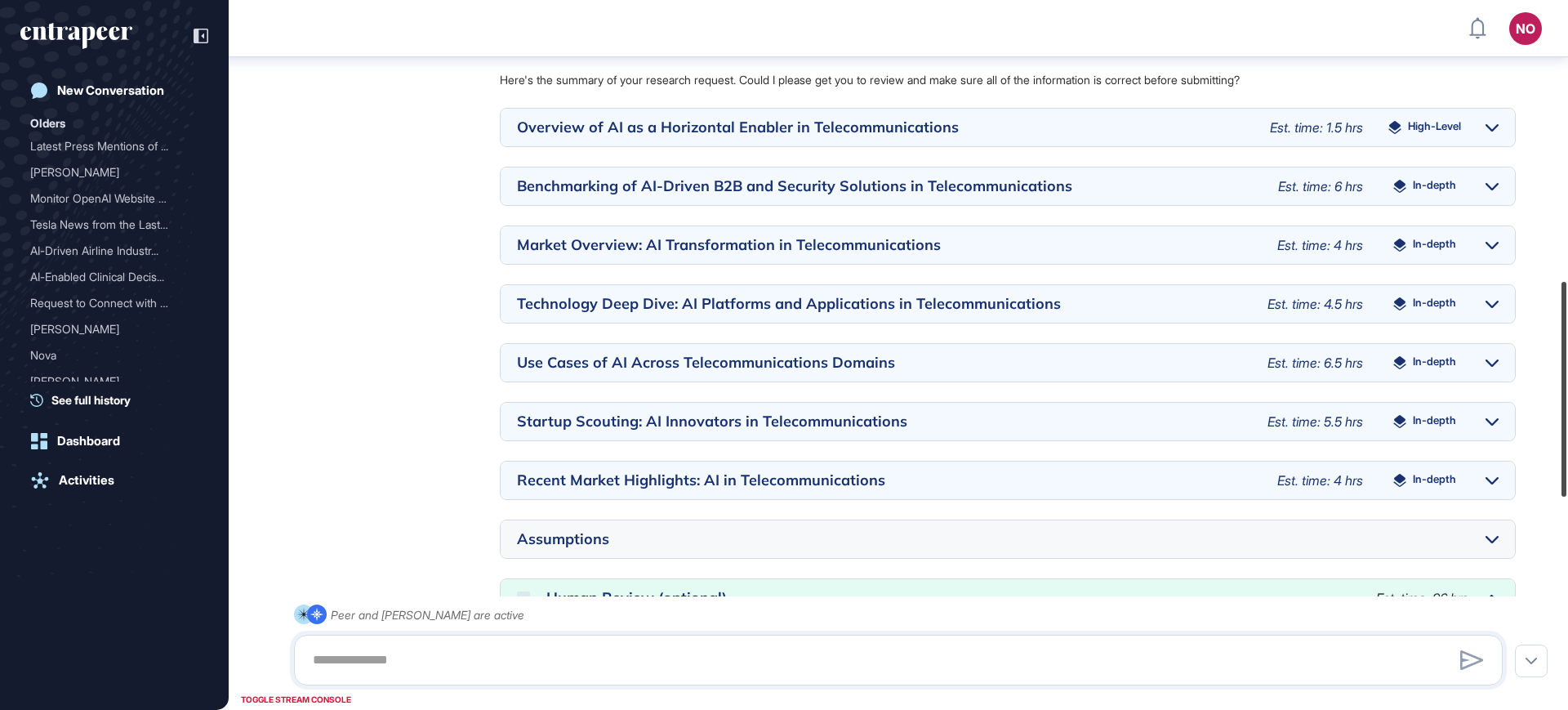
scroll to position [923, 0]
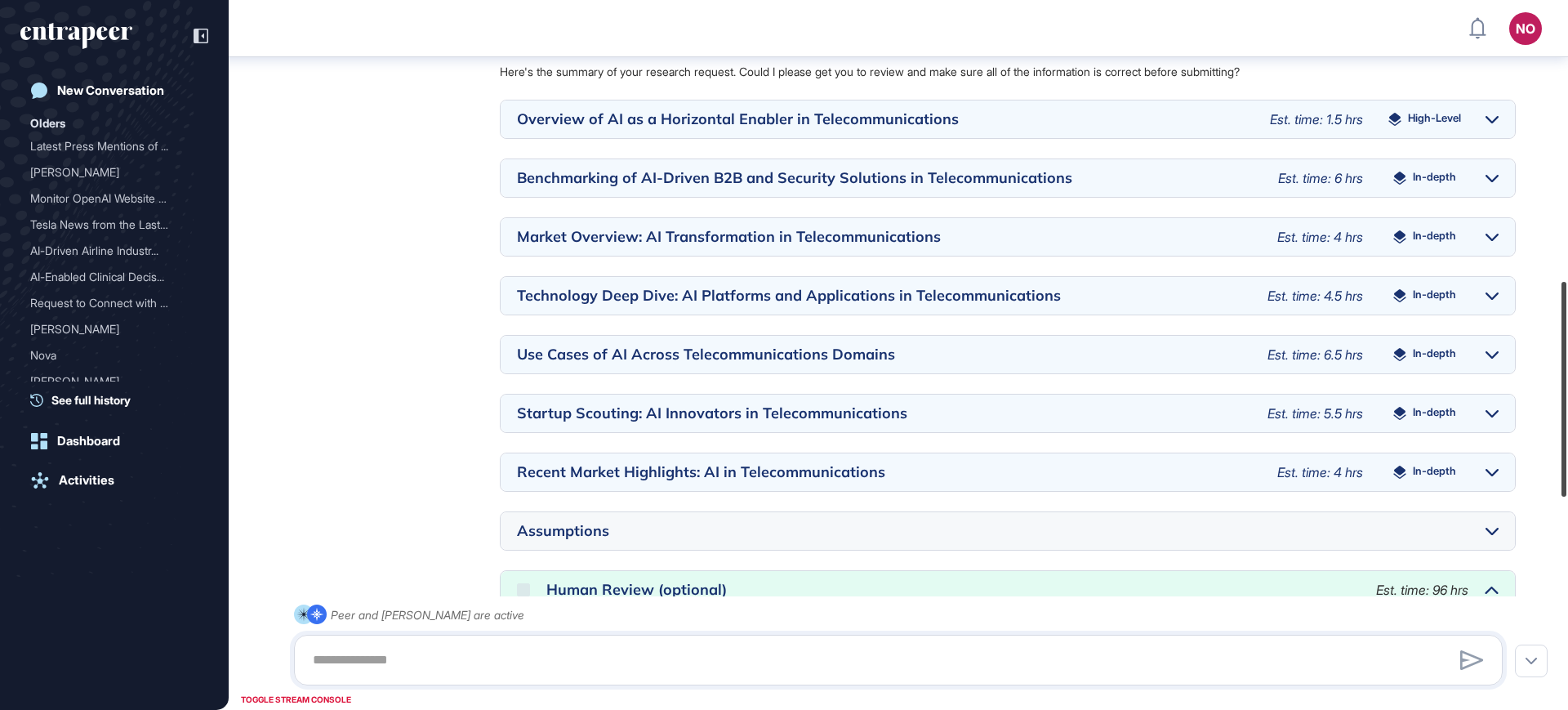
drag, startPoint x: 1568, startPoint y: 283, endPoint x: 1568, endPoint y: 358, distance: 75.0
click at [1567, 358] on div at bounding box center [1565, 389] width 5 height 215
